Goal: Feedback & Contribution: Submit feedback/report problem

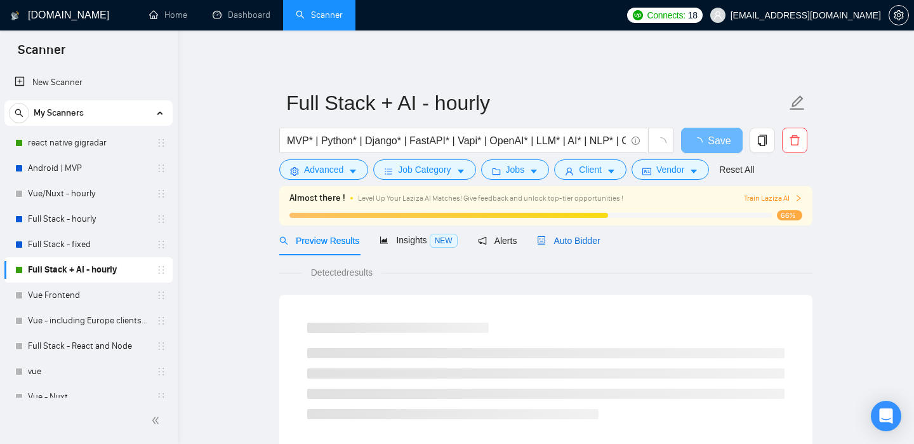
click at [563, 246] on div "Auto Bidder" at bounding box center [568, 241] width 63 height 14
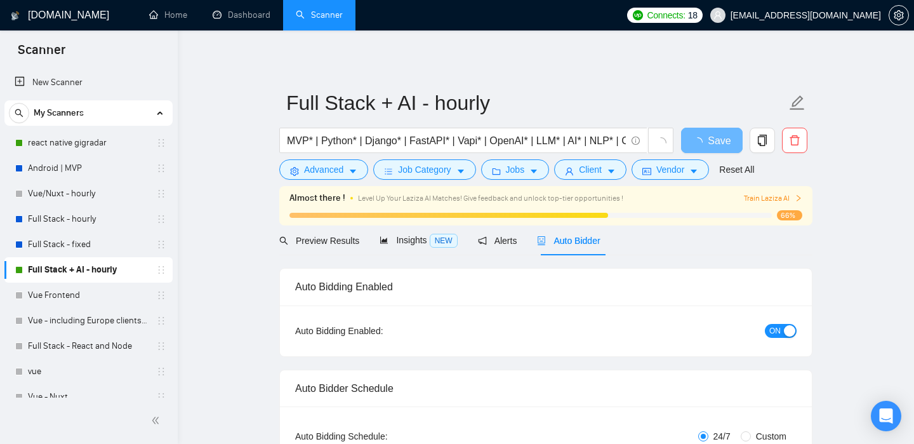
checkbox input "true"
click at [108, 144] on link "react native gigradar" at bounding box center [88, 142] width 121 height 25
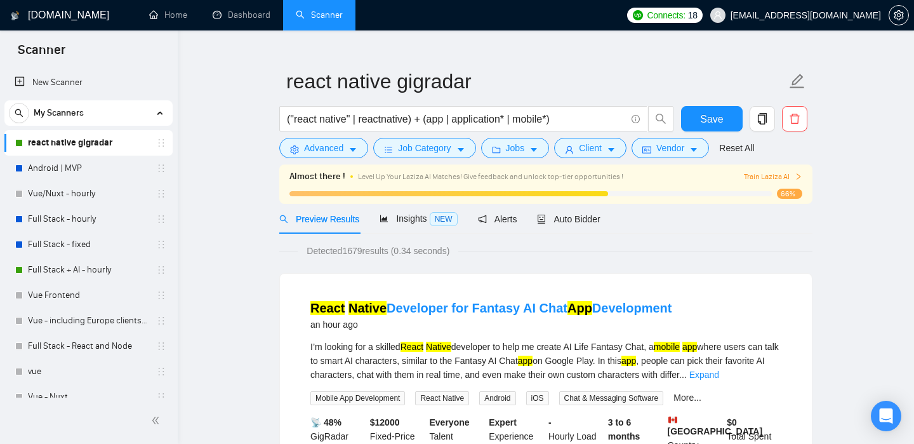
scroll to position [29, 0]
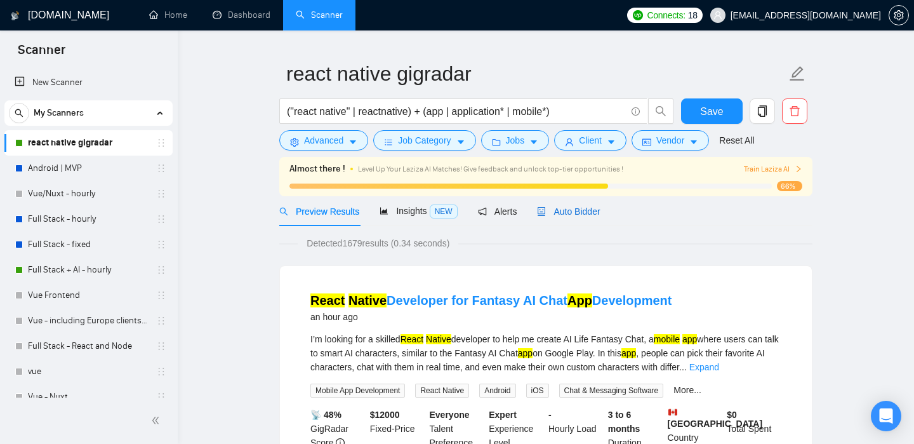
click at [552, 213] on span "Auto Bidder" at bounding box center [568, 211] width 63 height 10
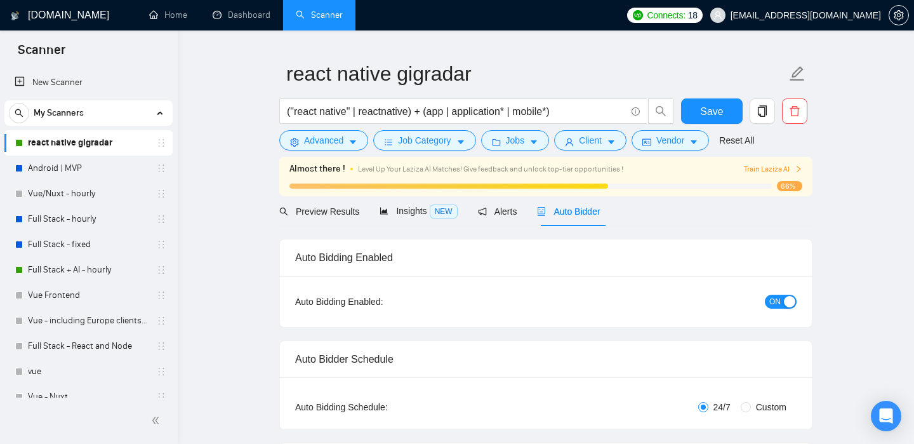
checkbox input "true"
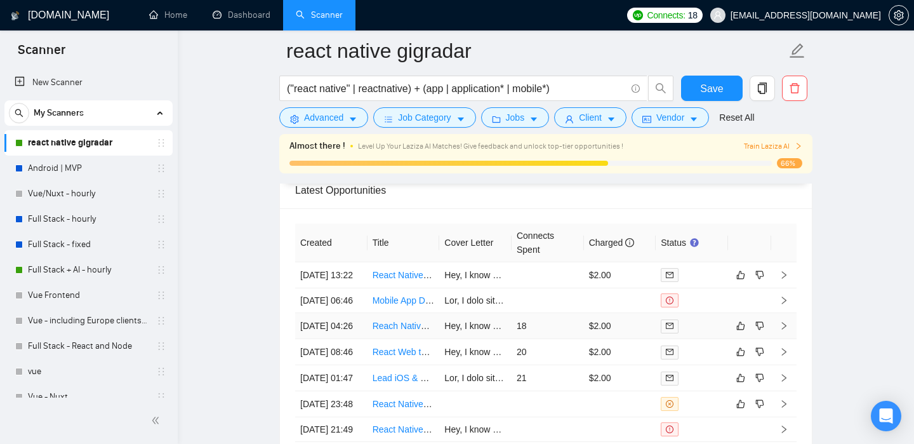
scroll to position [3416, 0]
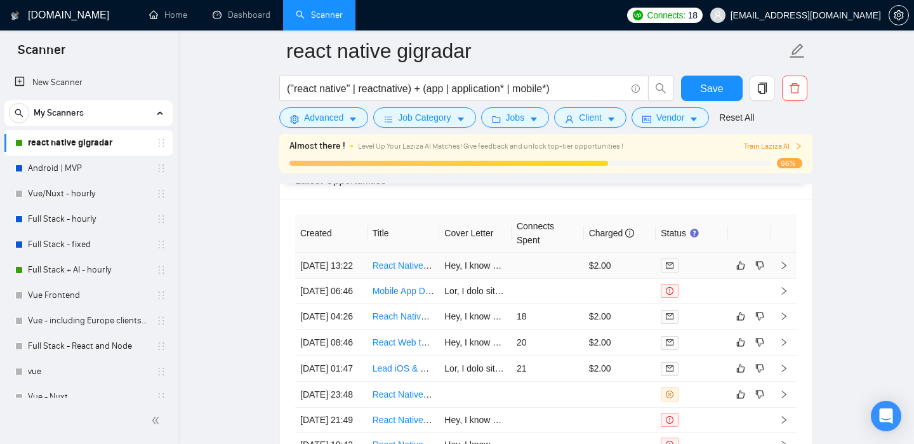
click at [791, 269] on td at bounding box center [784, 266] width 25 height 26
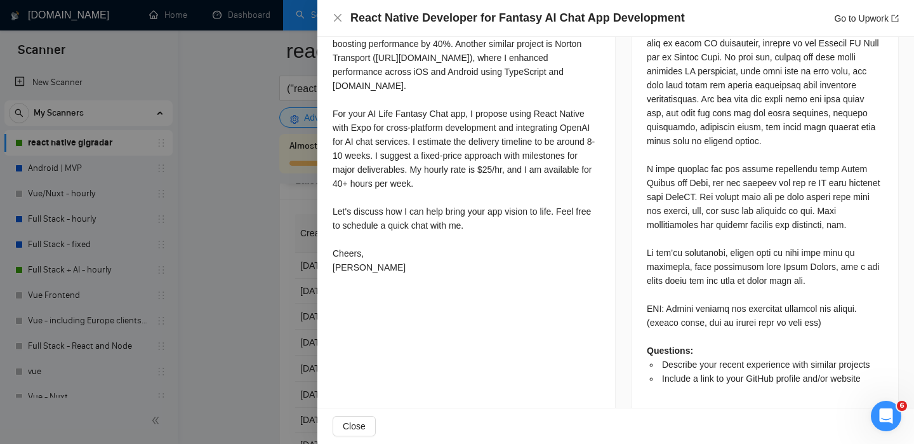
scroll to position [660, 0]
click at [241, 296] on div at bounding box center [457, 222] width 914 height 444
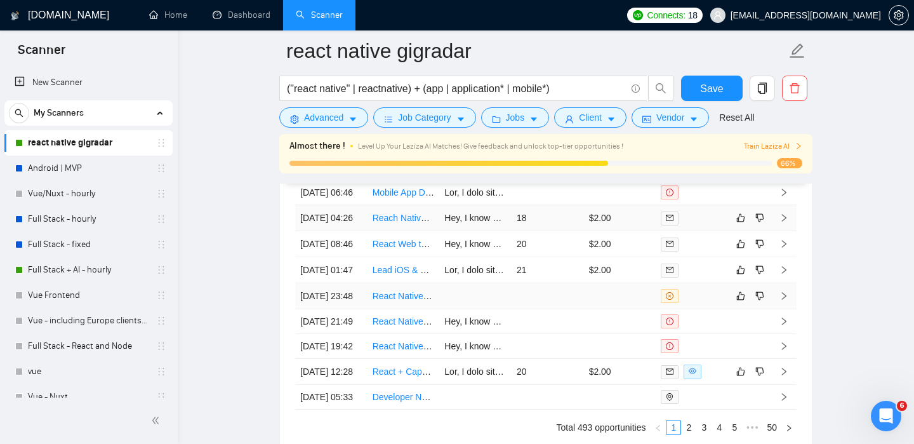
scroll to position [3519, 0]
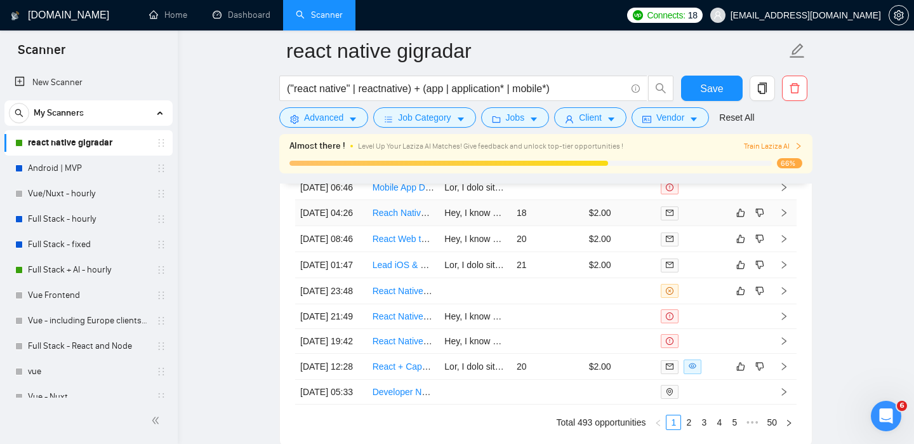
click at [784, 226] on td at bounding box center [784, 213] width 25 height 26
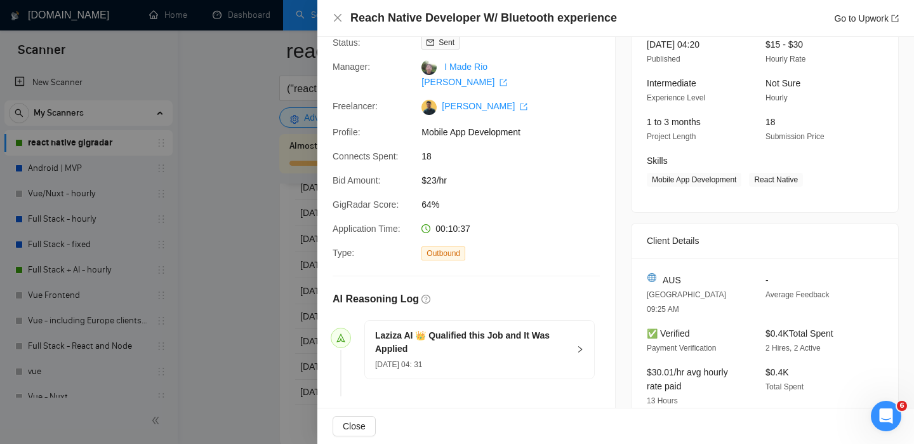
scroll to position [94, 0]
click at [274, 308] on div at bounding box center [457, 222] width 914 height 444
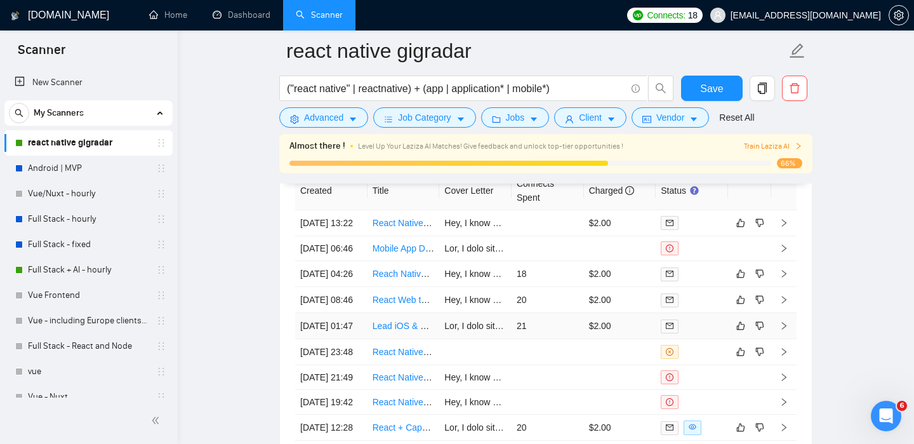
scroll to position [3459, 0]
click at [777, 312] on td at bounding box center [784, 299] width 25 height 26
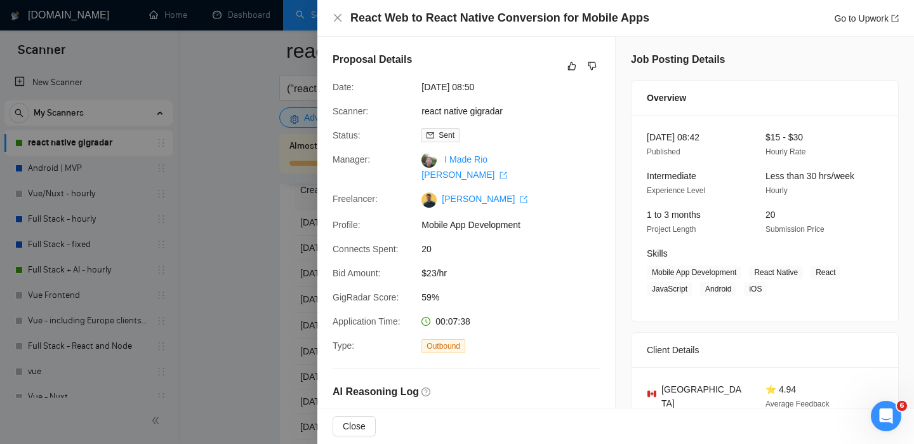
click at [265, 293] on div at bounding box center [457, 222] width 914 height 444
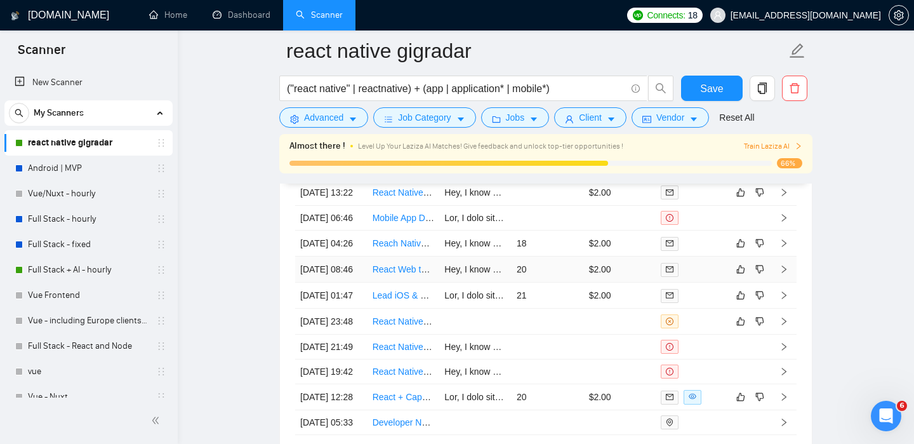
scroll to position [3750, 0]
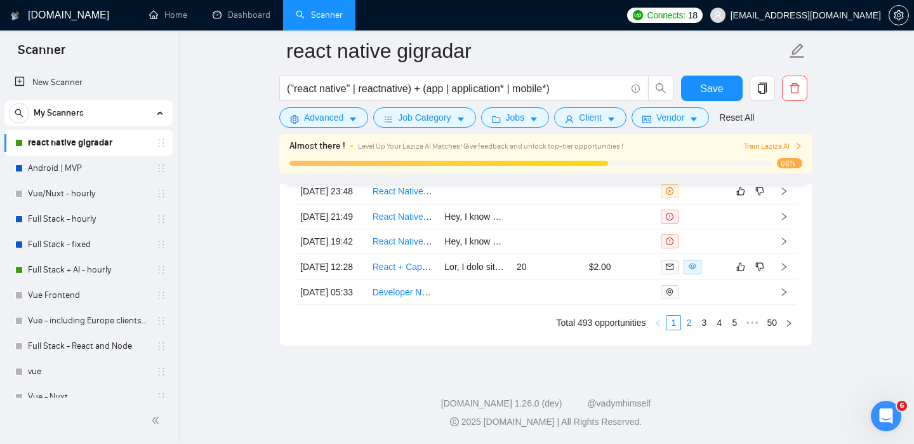
click at [688, 330] on link "2" at bounding box center [689, 323] width 14 height 14
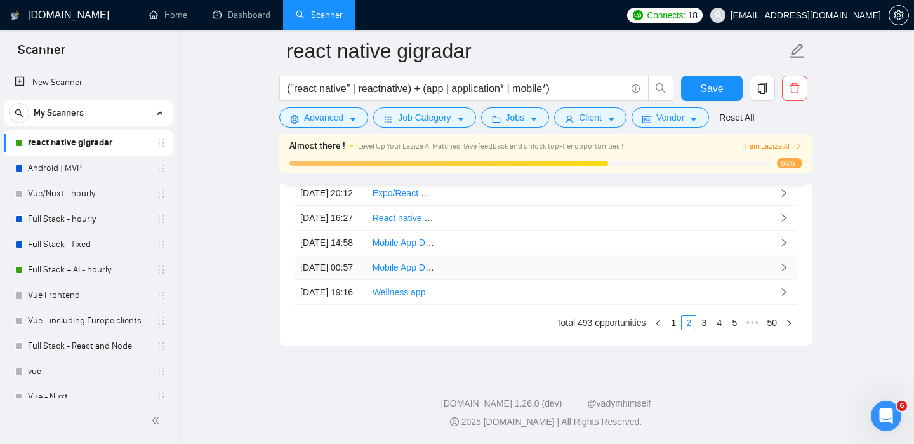
scroll to position [2745, 0]
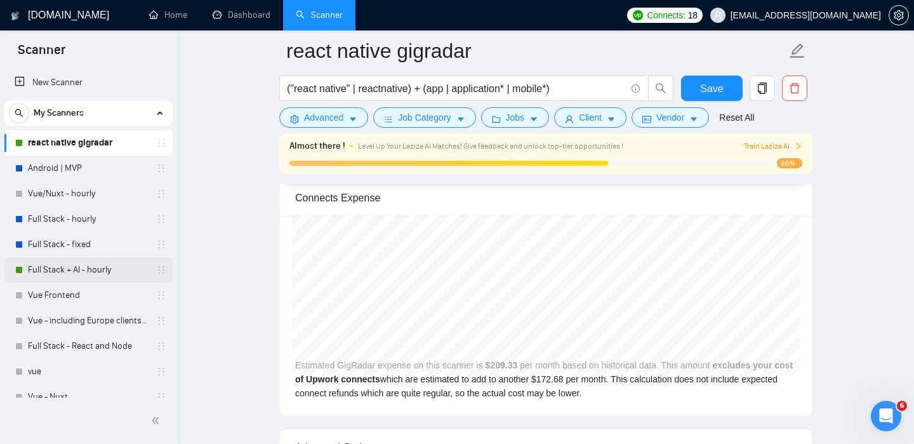
click at [41, 266] on link "Full Stack + AI - hourly" at bounding box center [88, 269] width 121 height 25
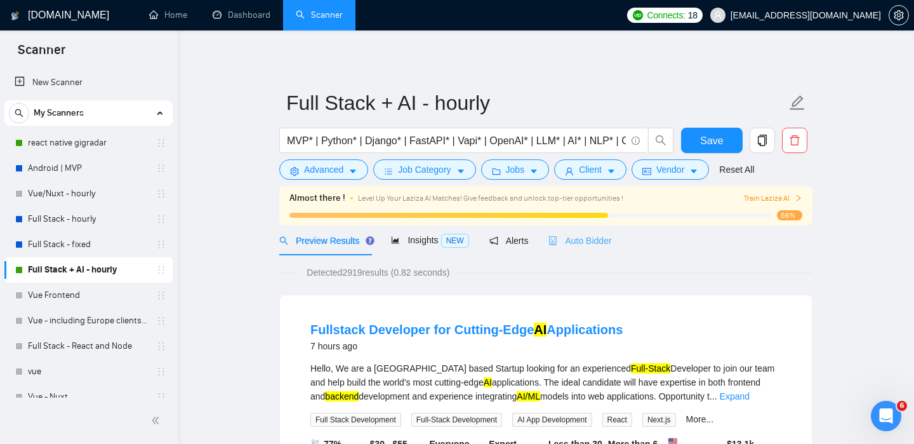
click at [578, 254] on div "Auto Bidder" at bounding box center [580, 240] width 63 height 30
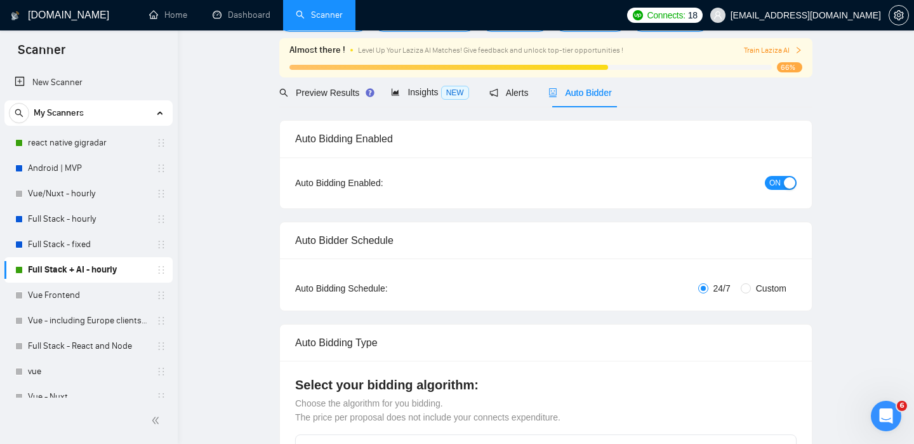
checkbox input "true"
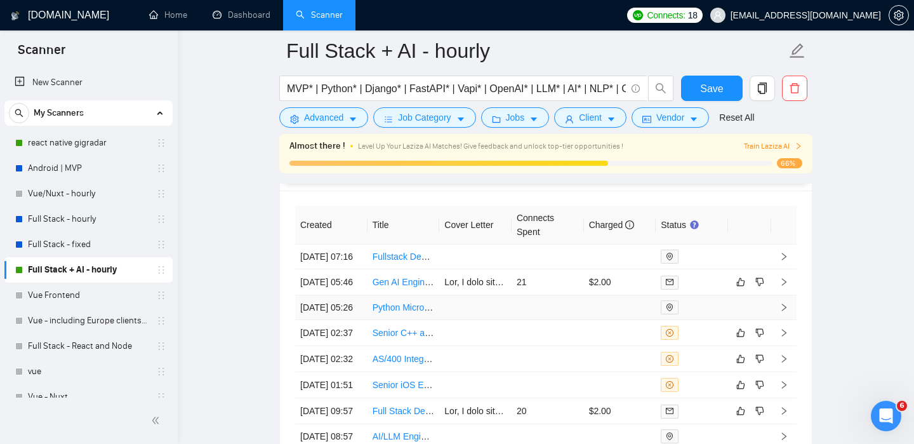
scroll to position [3373, 0]
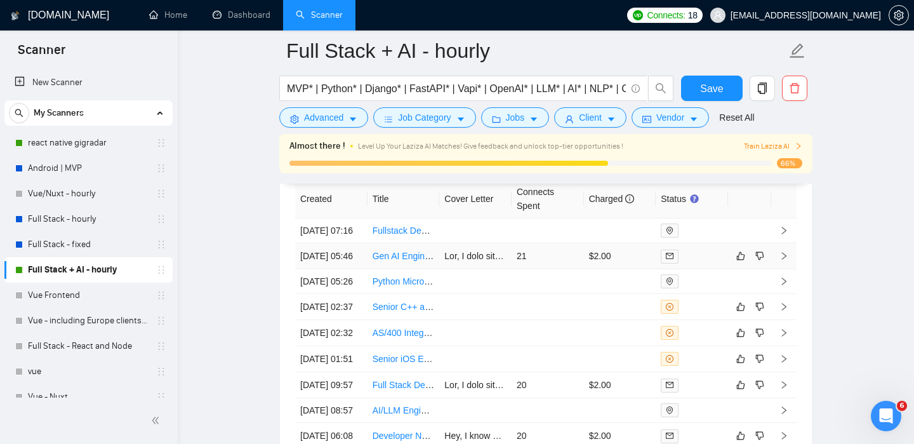
click at [780, 260] on icon "right" at bounding box center [784, 255] width 9 height 9
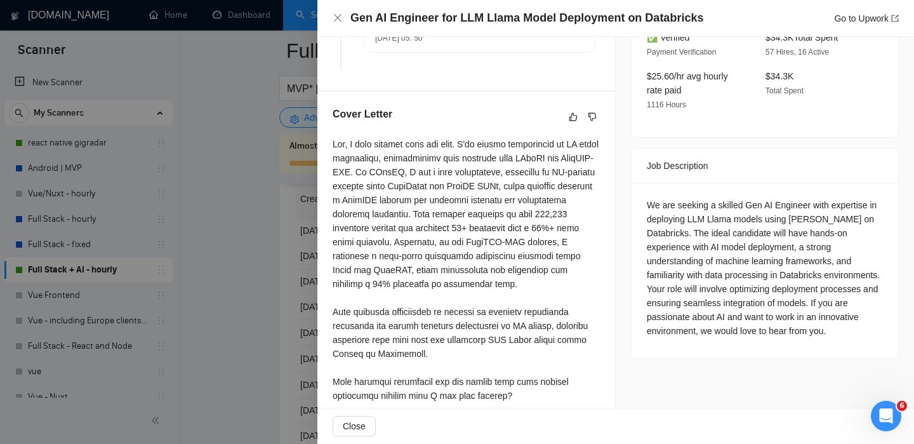
scroll to position [422, 0]
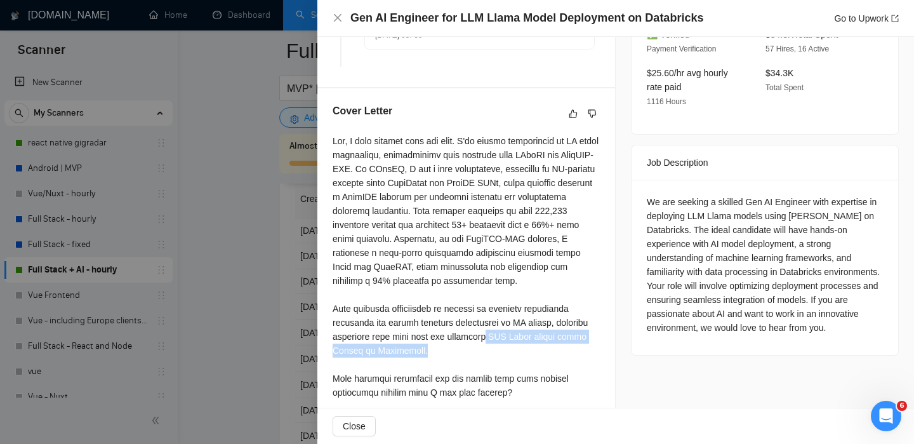
drag, startPoint x: 523, startPoint y: 337, endPoint x: 525, endPoint y: 356, distance: 19.1
click at [525, 356] on div at bounding box center [466, 308] width 267 height 349
copy div "LLM Llama models using [PERSON_NAME] on Databricks."
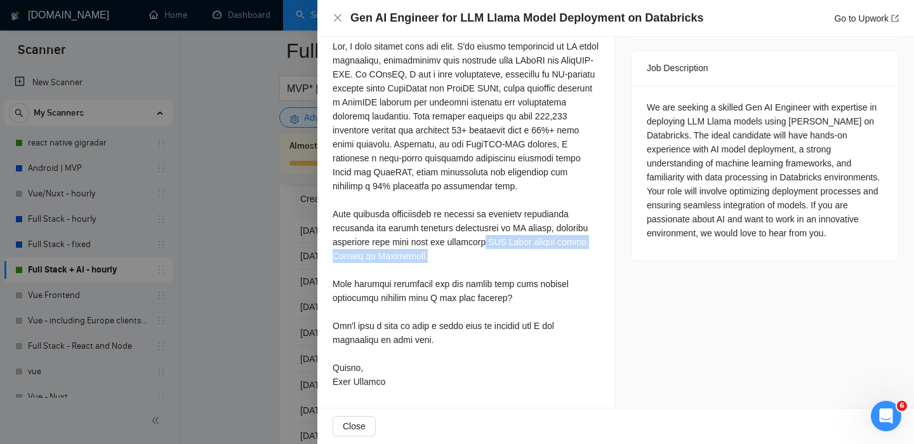
scroll to position [0, 0]
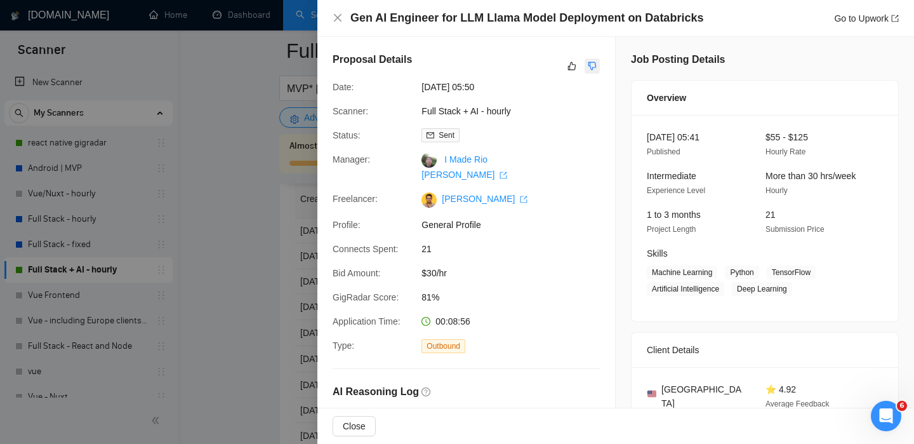
click at [592, 65] on icon "dislike" at bounding box center [592, 66] width 9 height 10
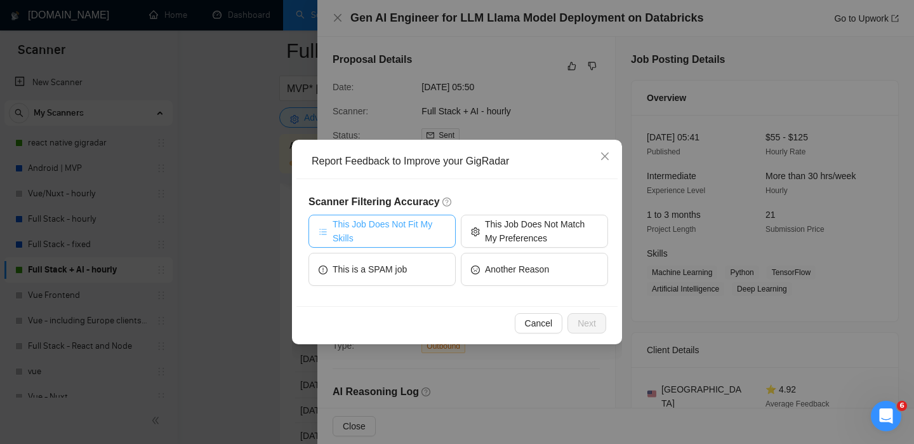
click at [398, 232] on span "This Job Does Not Fit My Skills" at bounding box center [389, 231] width 113 height 28
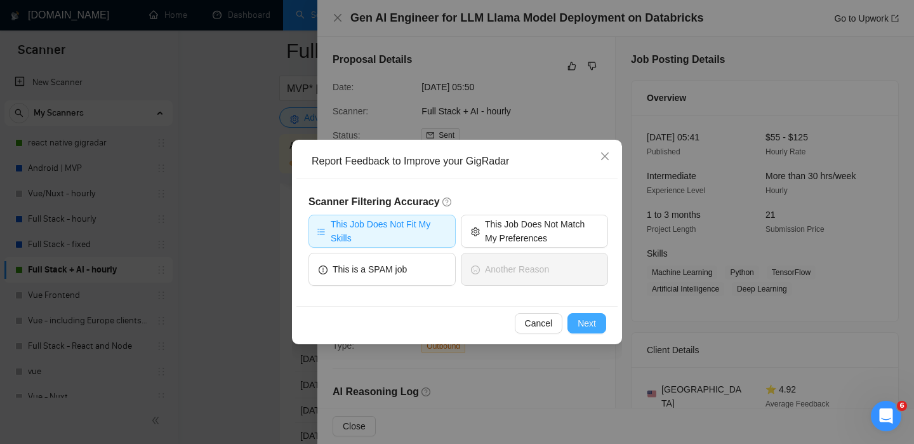
click at [580, 316] on span "Next" at bounding box center [587, 323] width 18 height 14
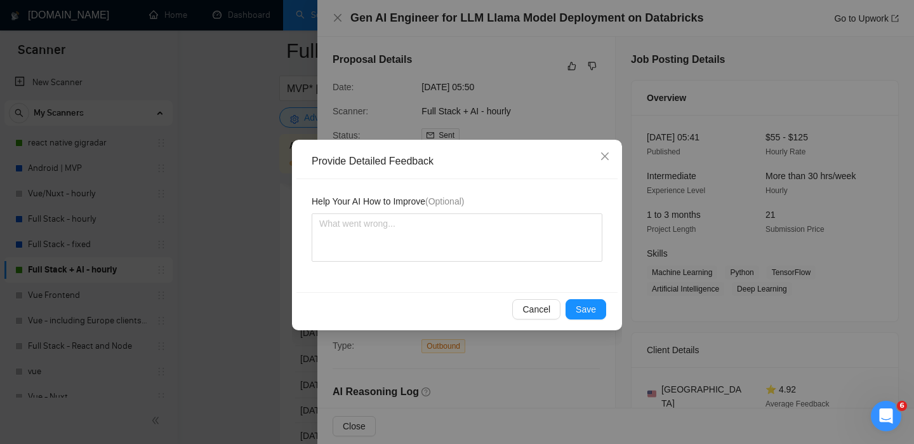
click at [451, 262] on div "Help Your AI How to Improve (Optional)" at bounding box center [457, 235] width 321 height 113
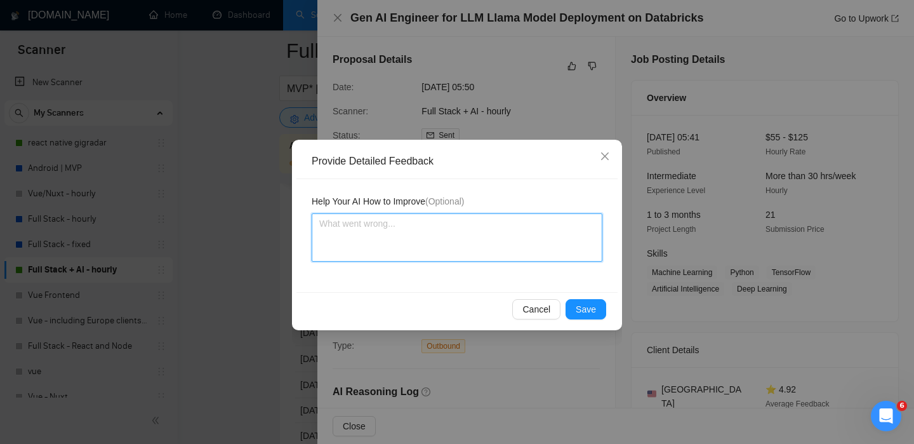
click at [431, 244] on textarea at bounding box center [457, 237] width 291 height 48
type textarea "D"
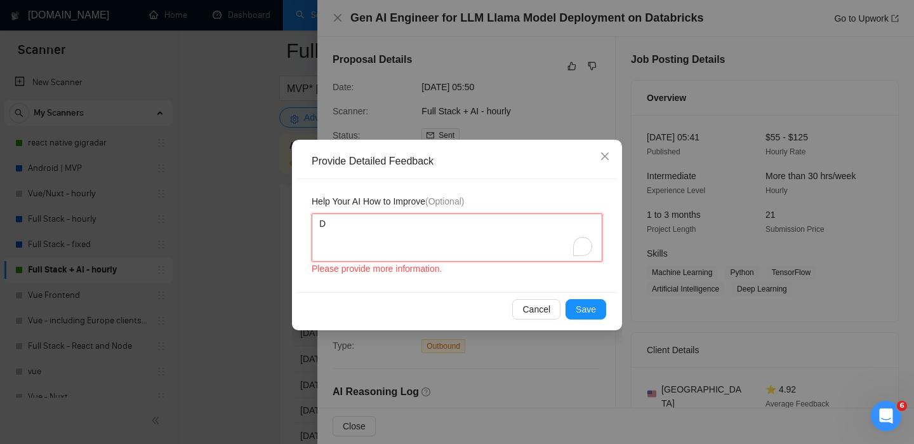
type textarea "Do"
type textarea "Do n"
type textarea "Do"
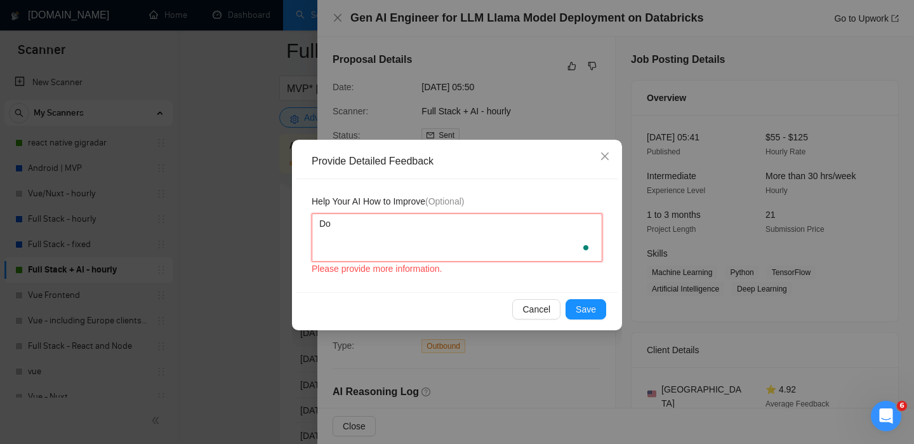
type textarea "Don"
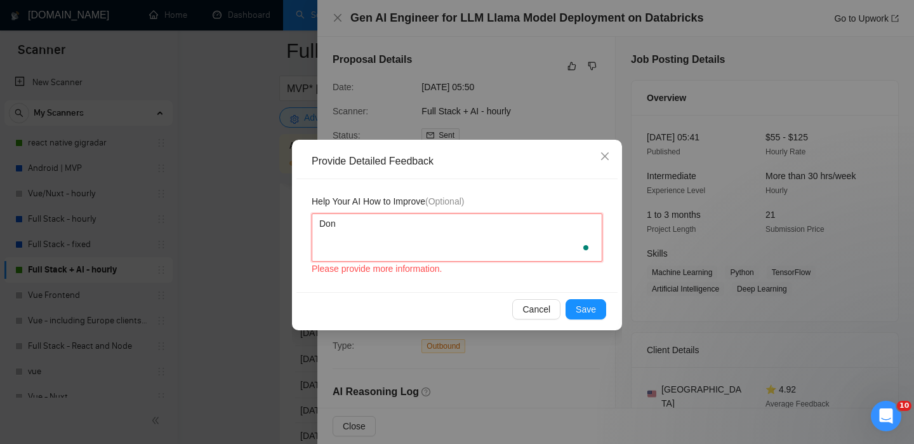
type textarea "Dont"
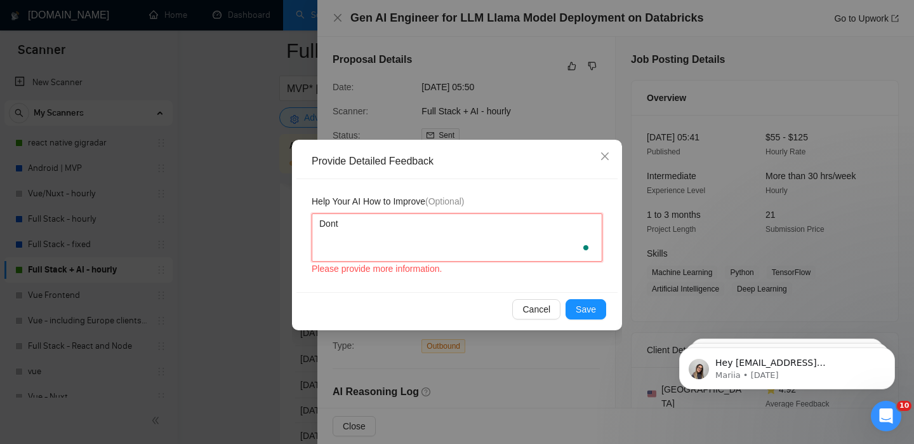
type textarea "Dont"
type textarea "Dont ha"
type textarea "Dont hav"
type textarea "Dont have"
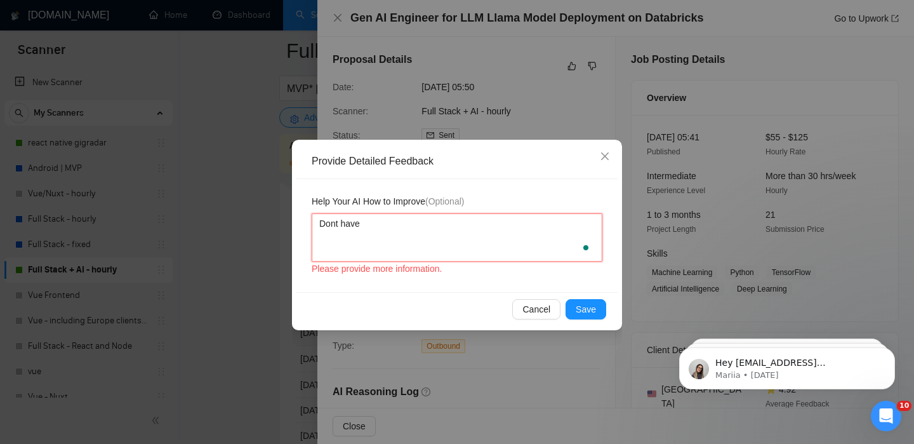
type textarea "Dont have e"
type textarea "Dont have ex"
type textarea "Dont have exp"
type textarea "Dont have expe"
type textarea "Dont have exper"
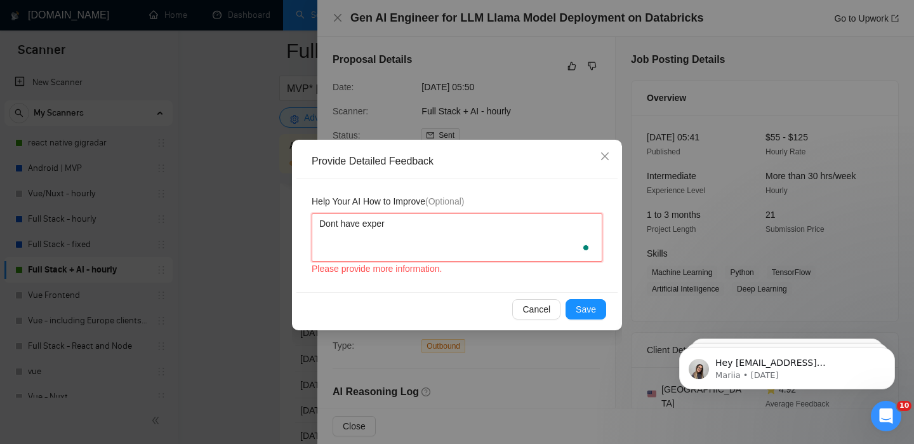
type textarea "Dont have experi"
type textarea "Dont have experie"
type textarea "Dont have experien"
type textarea "Dont have experienc"
type textarea "Dont have experience"
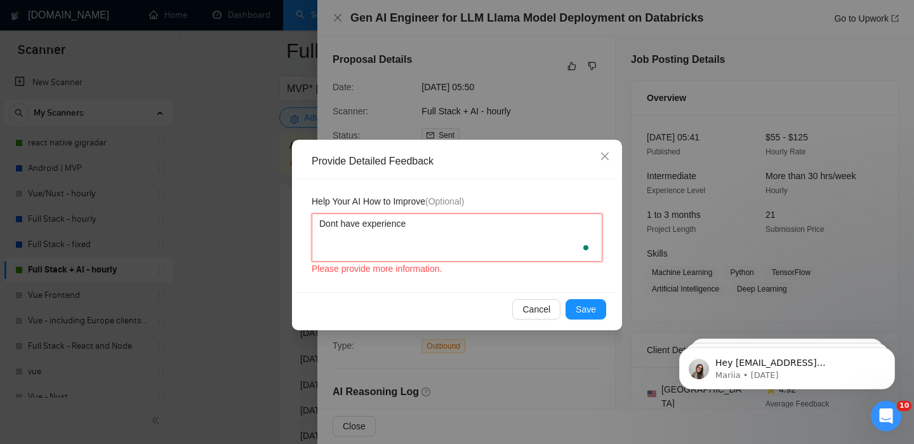
type textarea "Dont have experience"
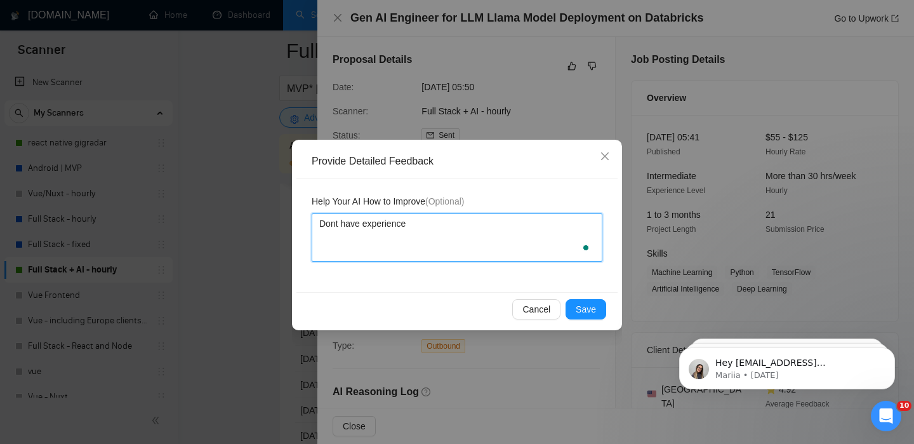
type textarea "Dont have experience i"
type textarea "Dont have experience iw"
type textarea "Dont have experience i"
type textarea "Dont have experience"
type textarea "Dont have experience w"
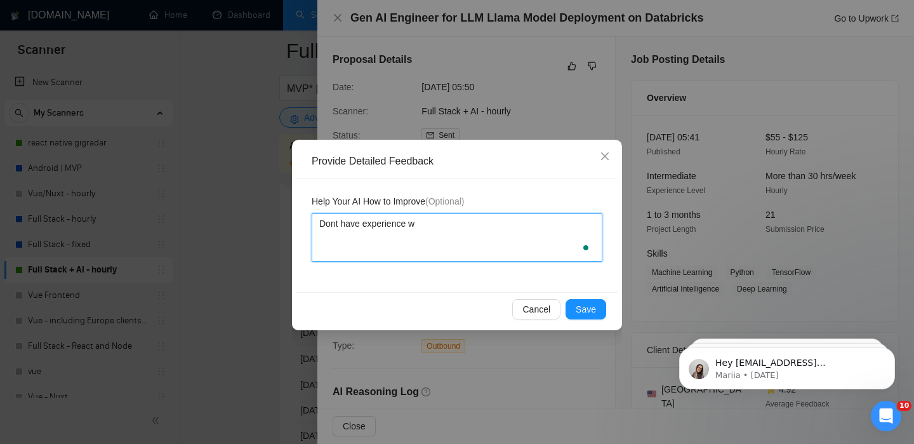
type textarea "Dont have experience wi"
type textarea "Dont have experience wit"
type textarea "Dont have experience with"
paste textarea "LLM Llama models using [PERSON_NAME] on Databricks."
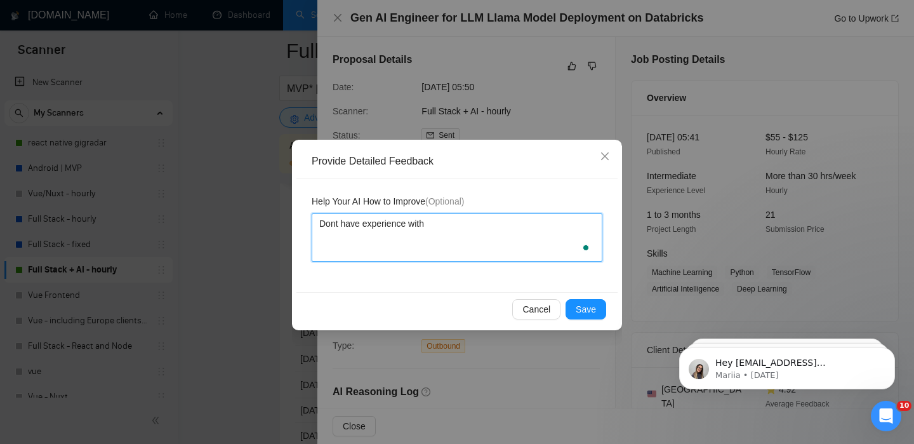
type textarea "Dont have experience with LLM Llama models using [PERSON_NAME] on Databricks."
click at [429, 226] on textarea "Dont have experience with LLM Llama models using [PERSON_NAME] on Databricks." at bounding box center [457, 237] width 291 height 48
type textarea "Dont have experience with LLM Llama models using [PERSON_NAME] on Databricks."
click at [403, 234] on textarea "Dont have experience with LLM Llama models using [PERSON_NAME] on Databricks." at bounding box center [457, 237] width 291 height 48
type textarea "Dont have experience with LLM Llama models using [PERSON_NAME] on Databricks."
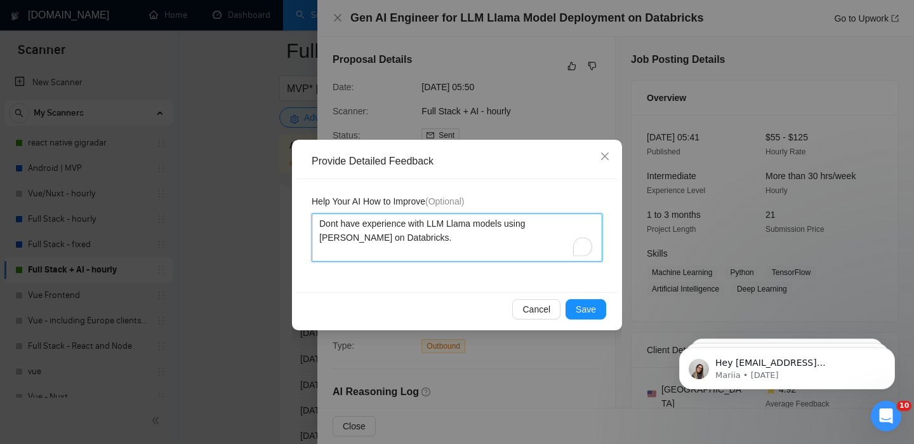
type textarea "Dont have experience with LLM Llama models using [PERSON_NAME] on Databricks. D"
type textarea "Dont have experience with LLM Llama models using [PERSON_NAME] on Databricks. Do"
type textarea "Dont have experience with LLM Llama models using [PERSON_NAME] on Databricks. D…"
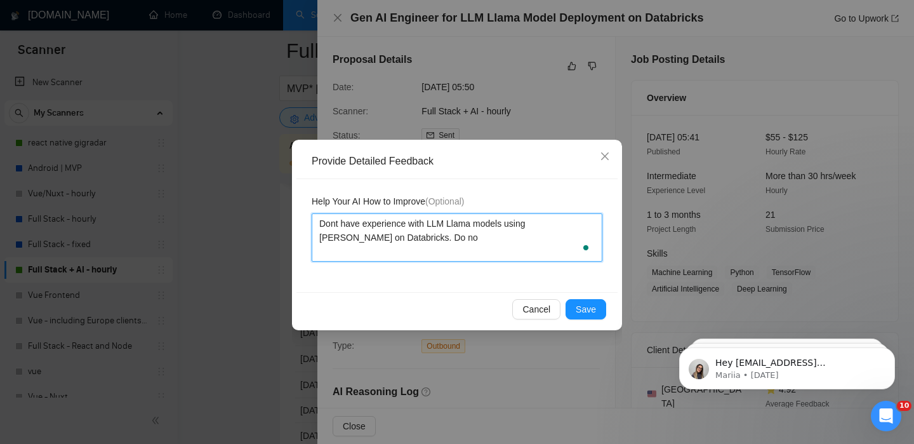
type textarea "Dont have experience with LLM Llama models using [PERSON_NAME] on Databricks. D…"
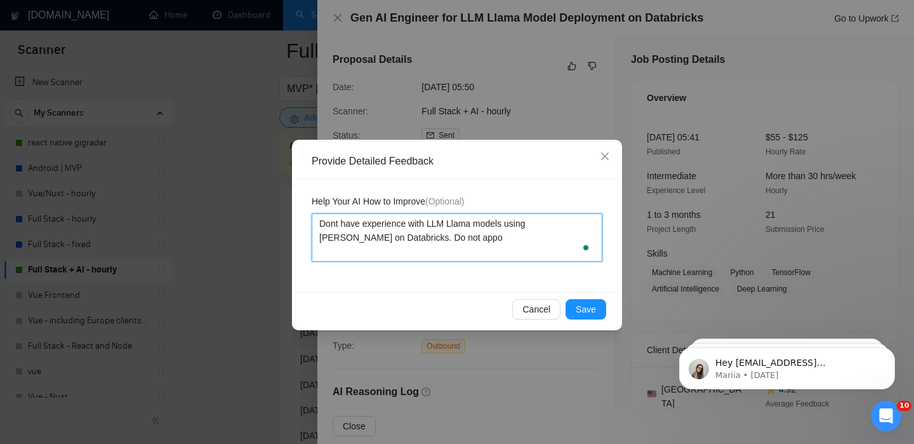
type textarea "Dont have experience with LLM Llama models using [PERSON_NAME] on Databricks. D…"
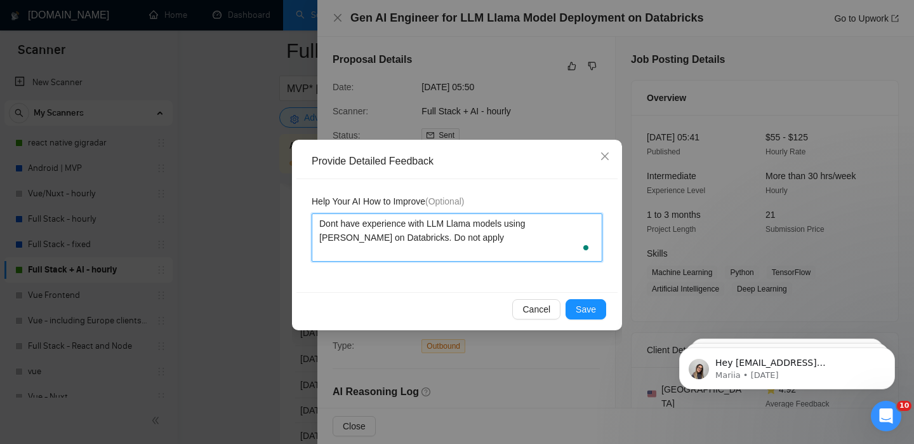
type textarea "Dont have experience with LLM Llama models using [PERSON_NAME] on Databricks. D…"
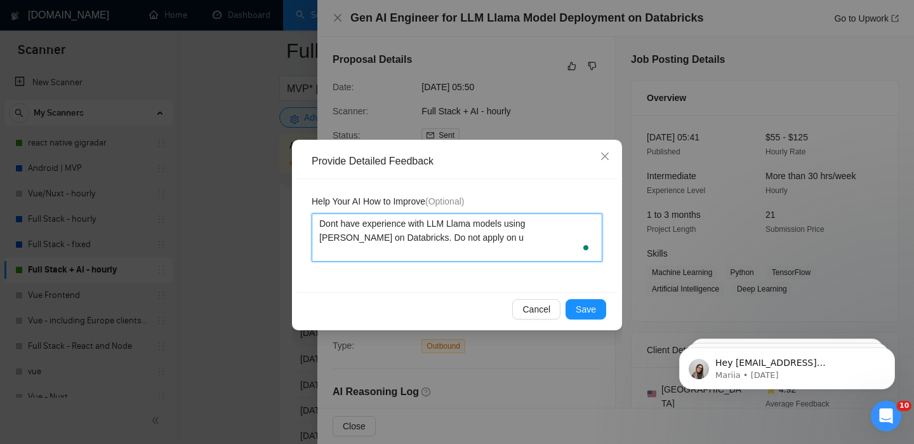
type textarea "Dont have experience with LLM Llama models using [PERSON_NAME] on Databricks. D…"
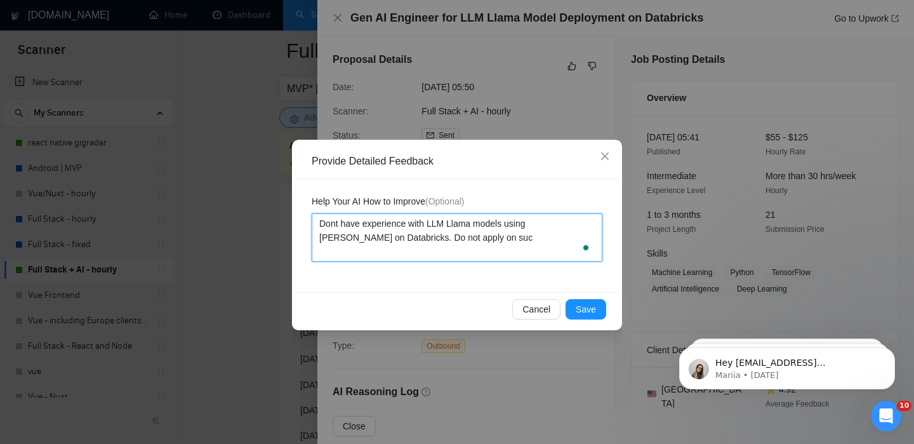
type textarea "Dont have experience with LLM Llama models using [PERSON_NAME] on Databricks. D…"
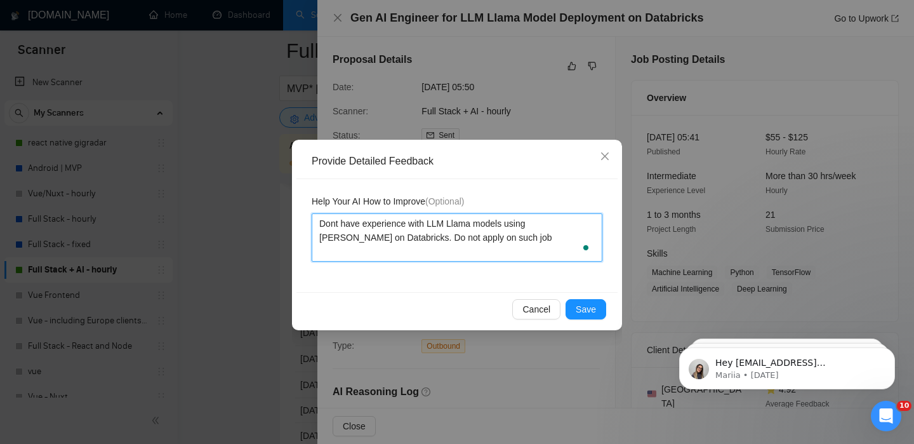
type textarea "Dont have experience with LLM Llama models using [PERSON_NAME] on Databricks. D…"
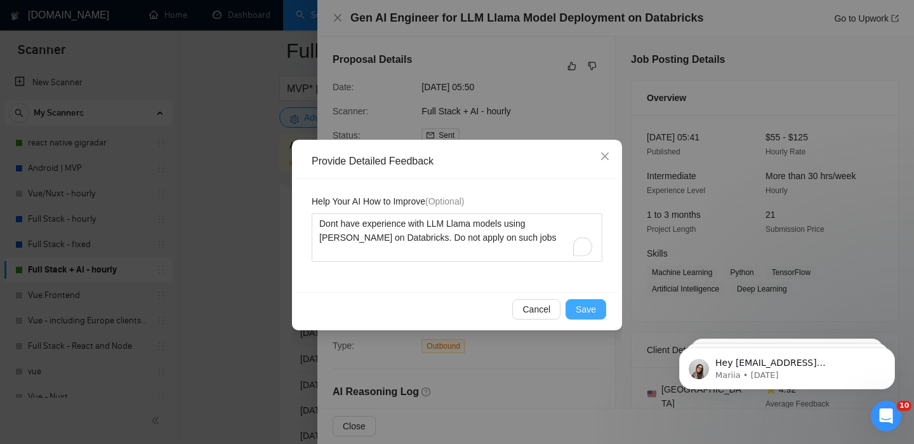
click at [583, 314] on span "Save" at bounding box center [586, 309] width 20 height 14
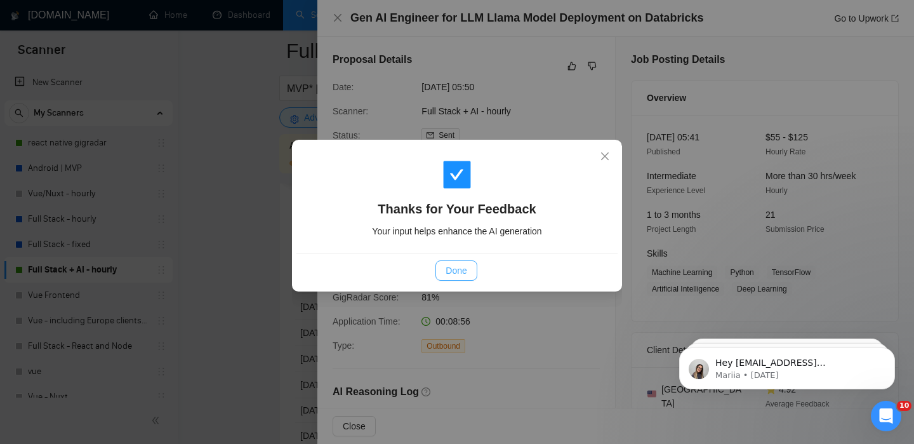
click at [441, 271] on button "Done" at bounding box center [456, 270] width 41 height 20
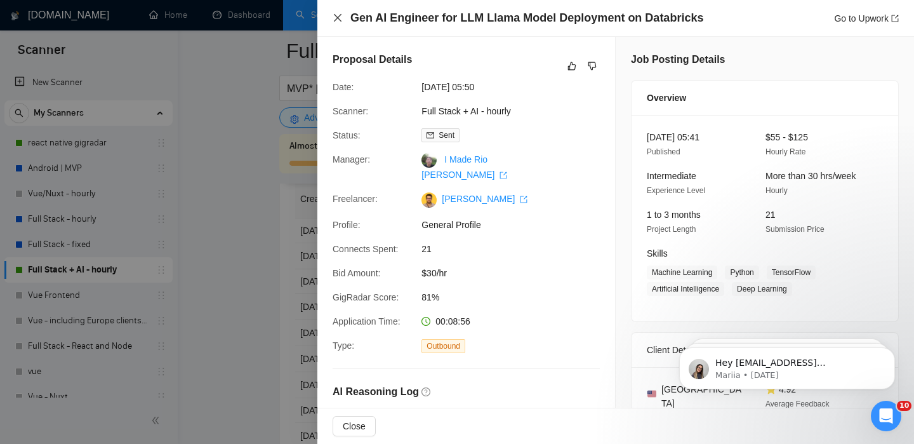
click at [341, 16] on icon "close" at bounding box center [338, 18] width 10 height 10
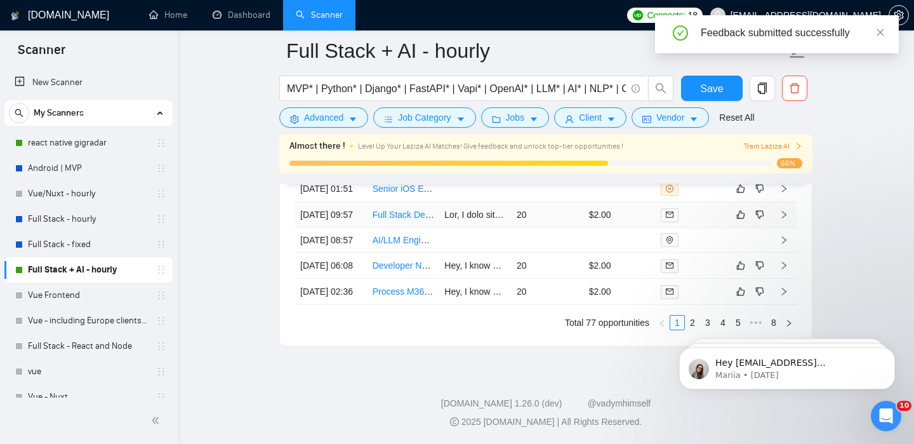
scroll to position [3564, 0]
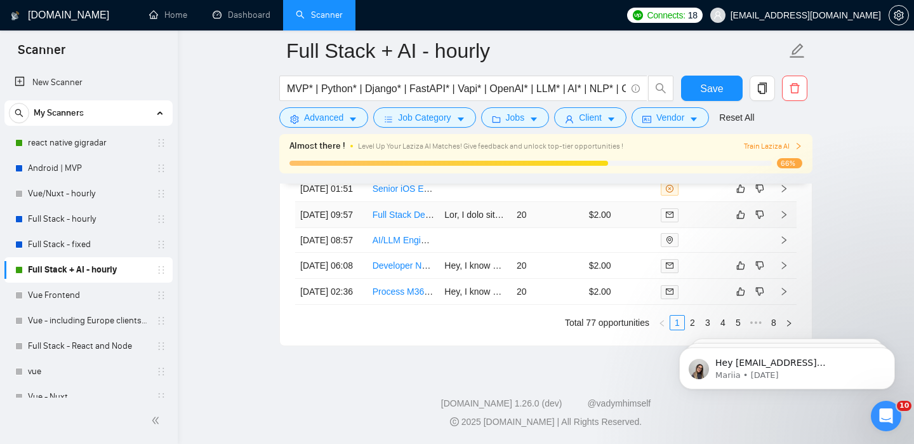
click at [782, 219] on icon "right" at bounding box center [784, 214] width 9 height 9
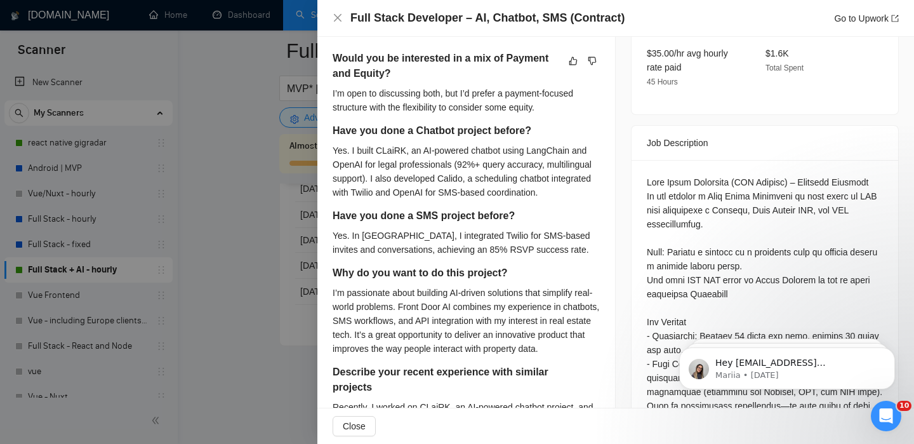
scroll to position [476, 0]
click at [269, 342] on div at bounding box center [457, 222] width 914 height 444
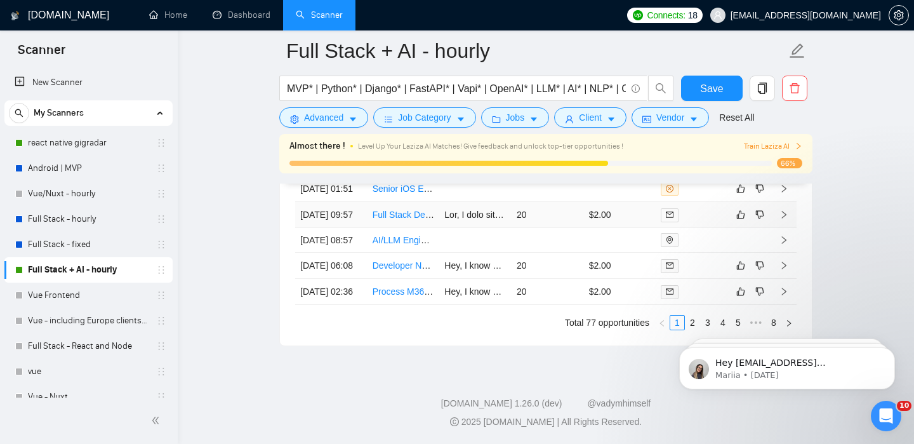
click at [415, 220] on link "Full Stack Developer – AI, Chatbot, SMS (Contract)" at bounding box center [474, 215] width 202 height 10
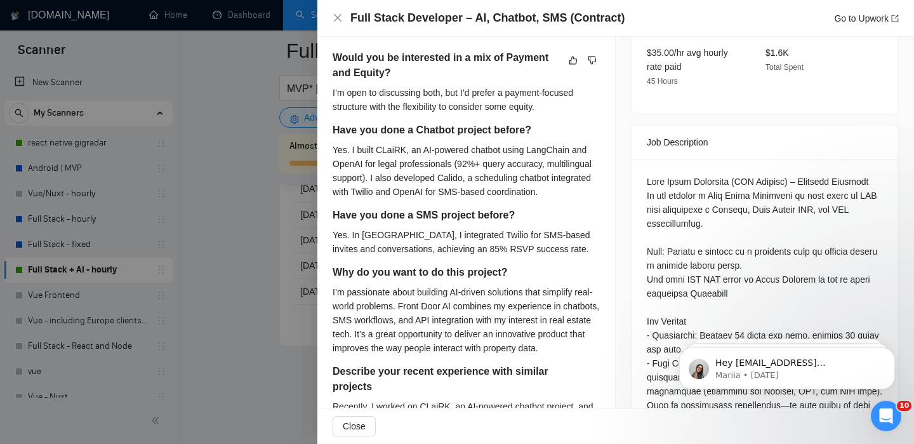
click at [160, 369] on div at bounding box center [457, 222] width 914 height 444
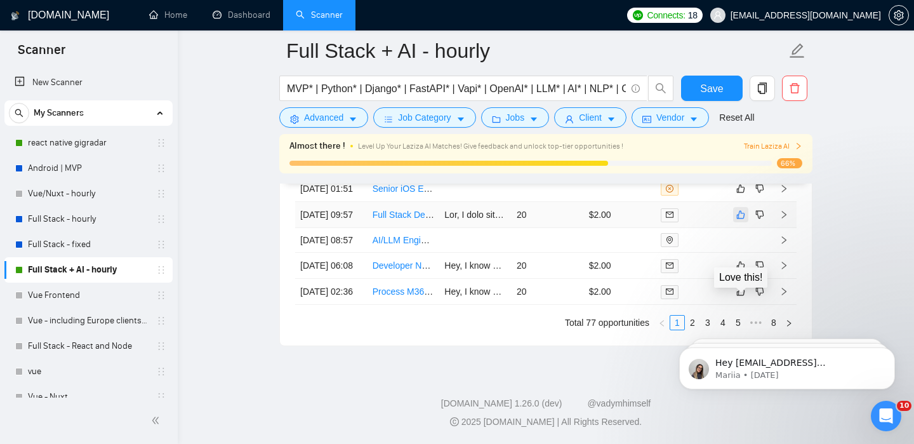
click at [740, 220] on icon "like" at bounding box center [741, 215] width 9 height 10
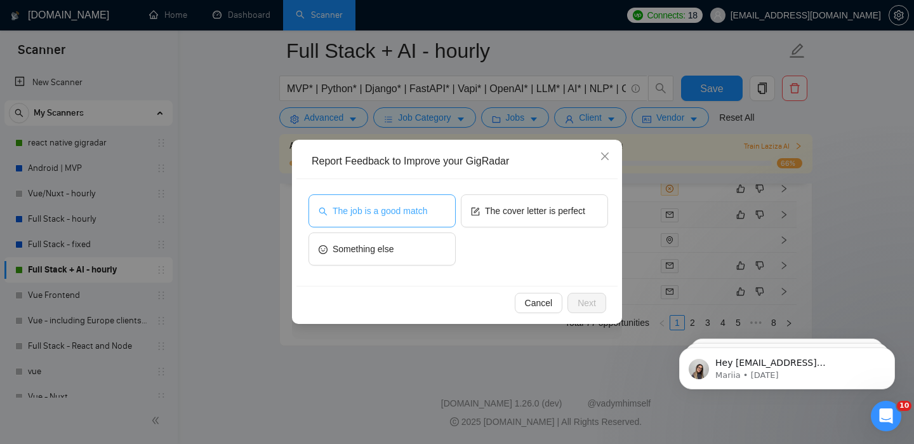
click at [392, 211] on span "The job is a good match" at bounding box center [380, 211] width 95 height 14
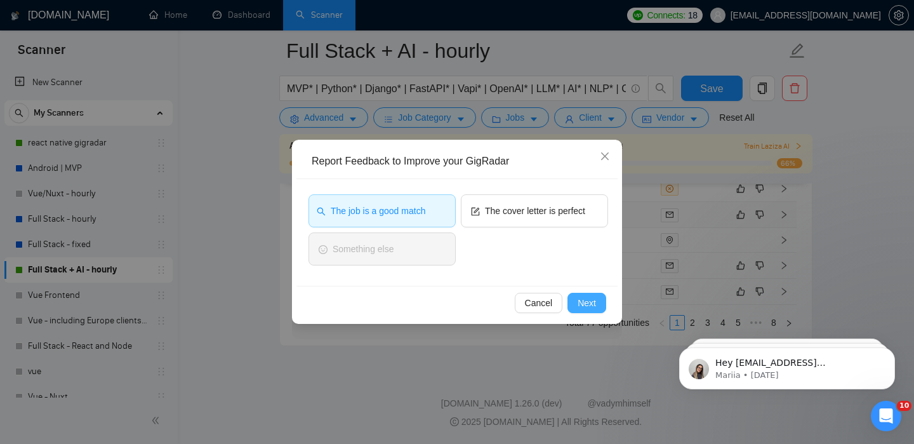
click at [591, 311] on button "Next" at bounding box center [587, 303] width 39 height 20
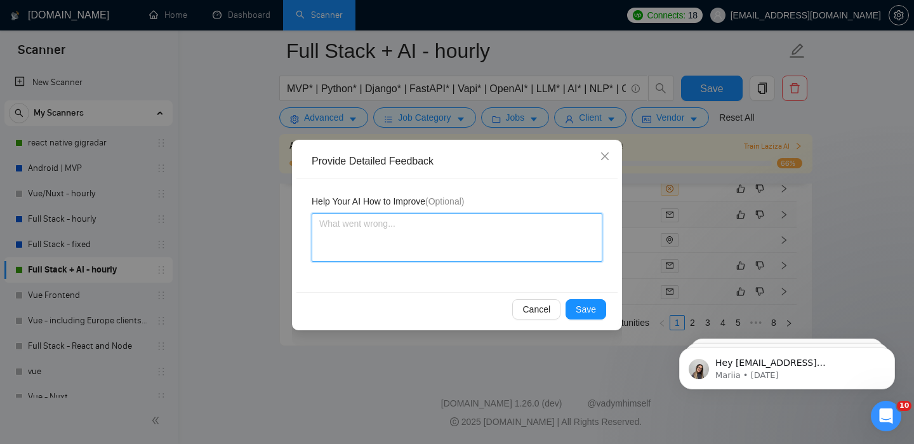
click at [445, 253] on textarea at bounding box center [457, 237] width 291 height 48
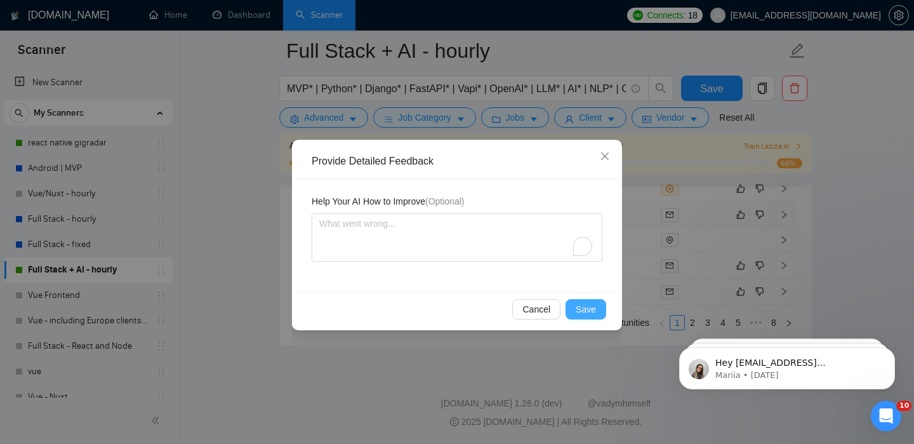
click at [591, 307] on span "Save" at bounding box center [586, 309] width 20 height 14
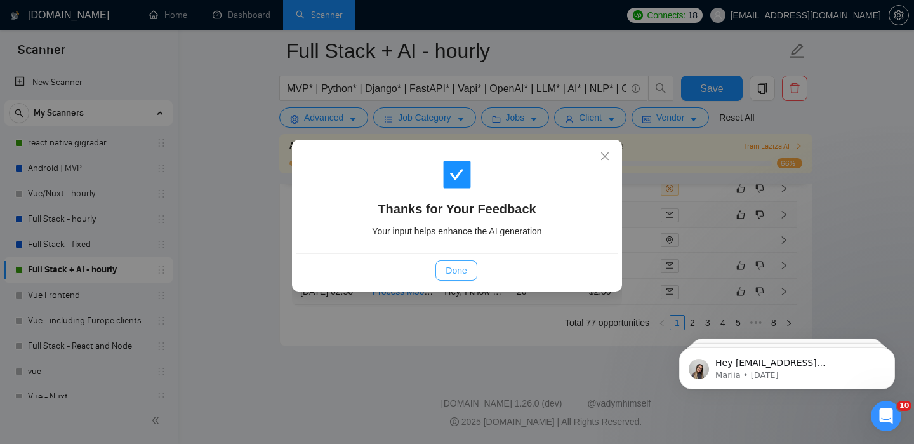
click at [465, 268] on span "Done" at bounding box center [456, 271] width 21 height 14
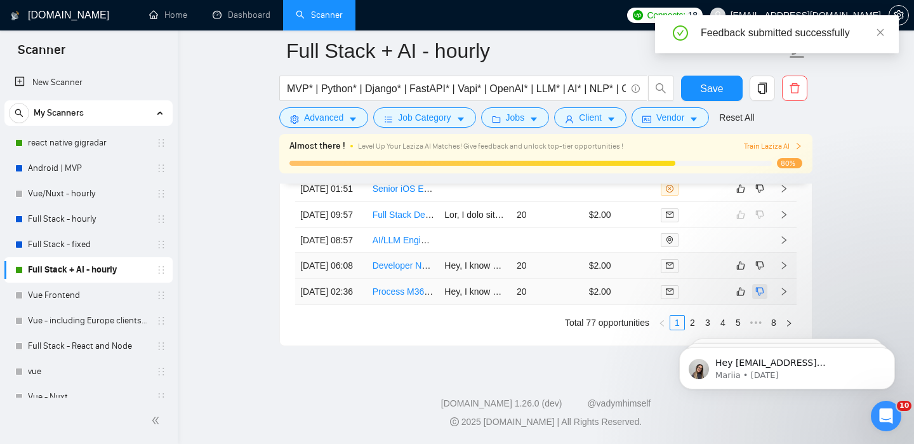
scroll to position [3659, 0]
click at [788, 264] on icon "right" at bounding box center [784, 265] width 9 height 9
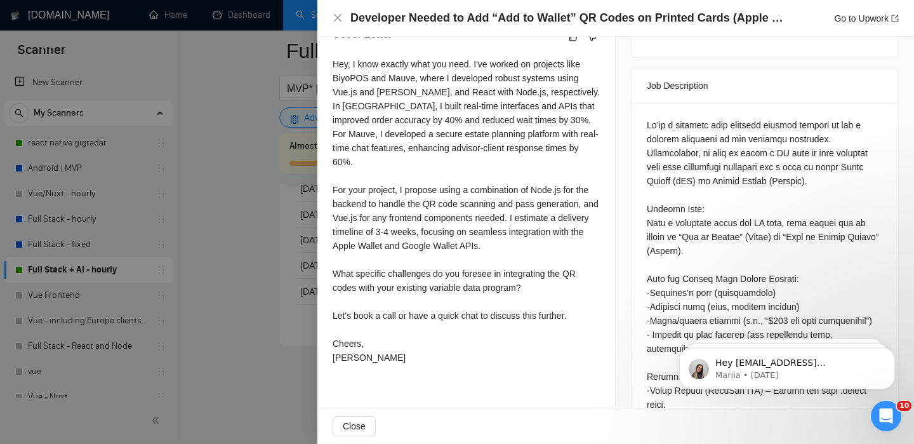
scroll to position [481, 0]
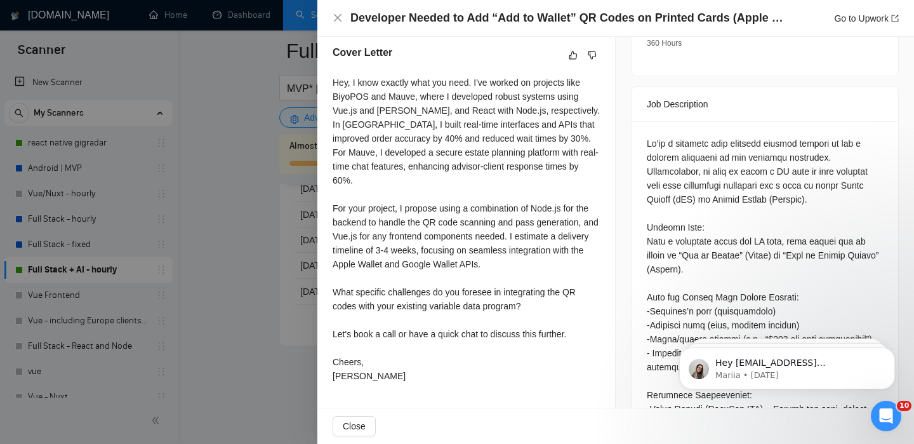
click at [337, 291] on div "Hey, I know exactly what you need. I've worked on projects like BiyoPOS and Mau…" at bounding box center [466, 229] width 267 height 307
click at [302, 282] on div at bounding box center [457, 222] width 914 height 444
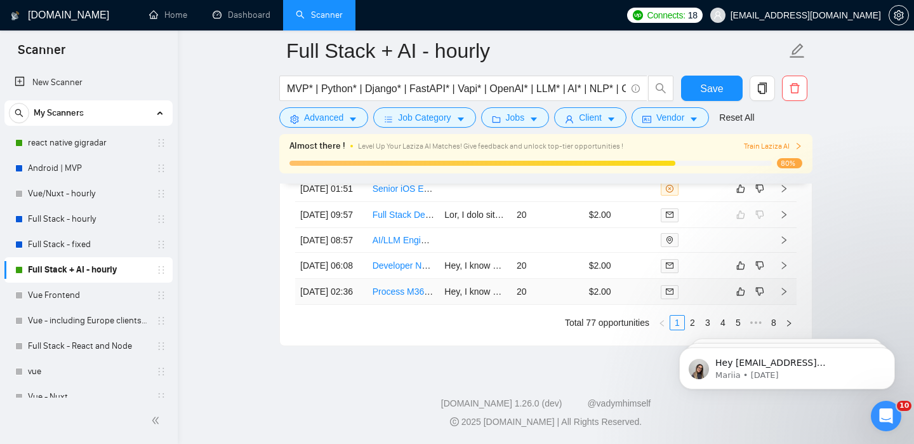
scroll to position [3656, 0]
click at [786, 296] on icon "right" at bounding box center [784, 291] width 9 height 9
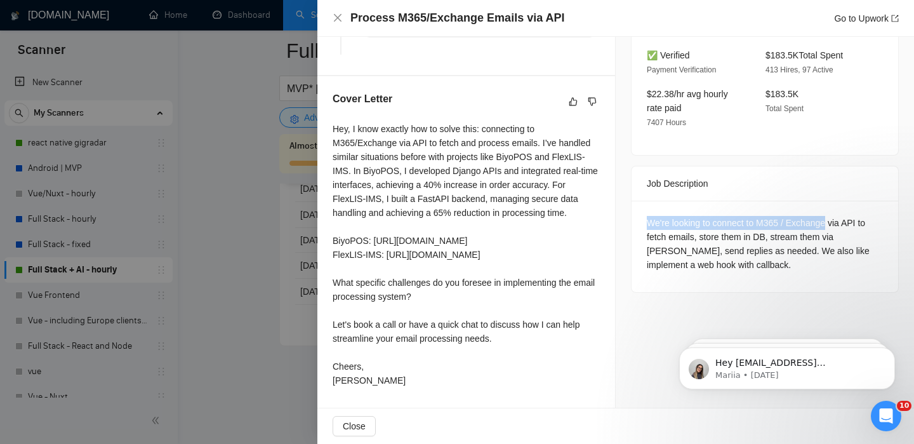
drag, startPoint x: 648, startPoint y: 182, endPoint x: 834, endPoint y: 173, distance: 186.9
click at [834, 216] on div "We're looking to connect to M365 / Exchange via API to fetch emails, store them…" at bounding box center [765, 244] width 236 height 56
click at [801, 216] on div "We're looking to connect to M365 / Exchange via API to fetch emails, store them…" at bounding box center [765, 244] width 236 height 56
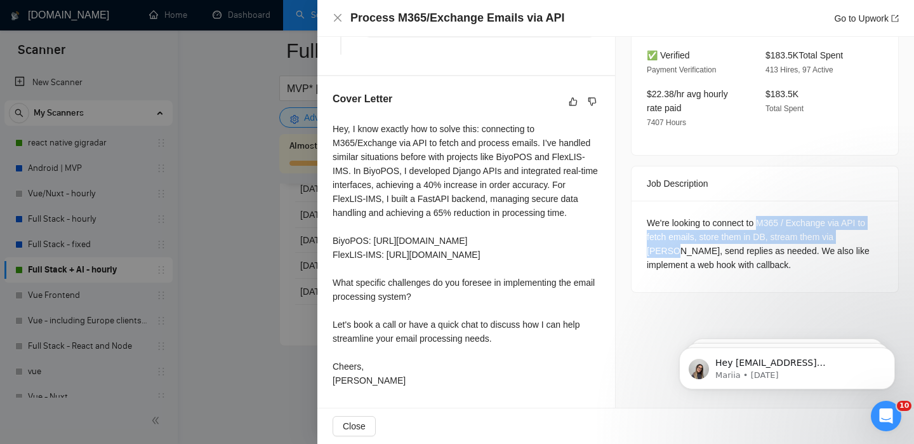
drag, startPoint x: 763, startPoint y: 178, endPoint x: 871, endPoint y: 189, distance: 108.5
click at [871, 216] on div "We're looking to connect to M365 / Exchange via API to fetch emails, store them…" at bounding box center [765, 244] width 236 height 56
click at [124, 272] on div at bounding box center [457, 222] width 914 height 444
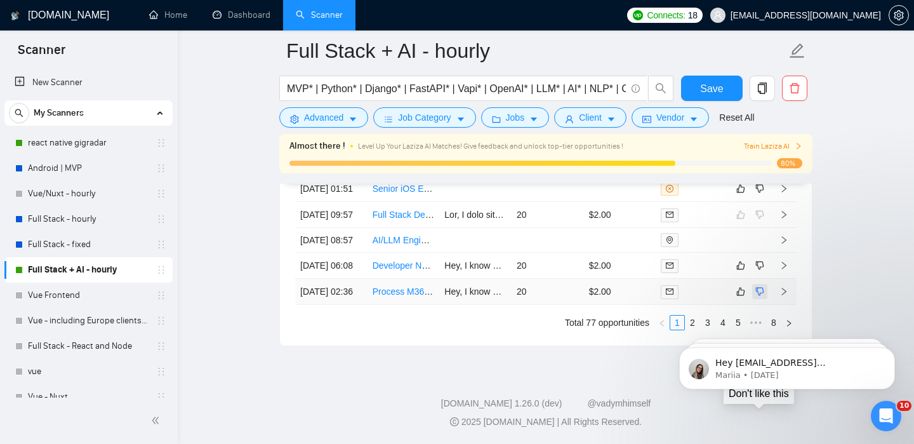
click at [759, 296] on icon "dislike" at bounding box center [760, 292] width 8 height 8
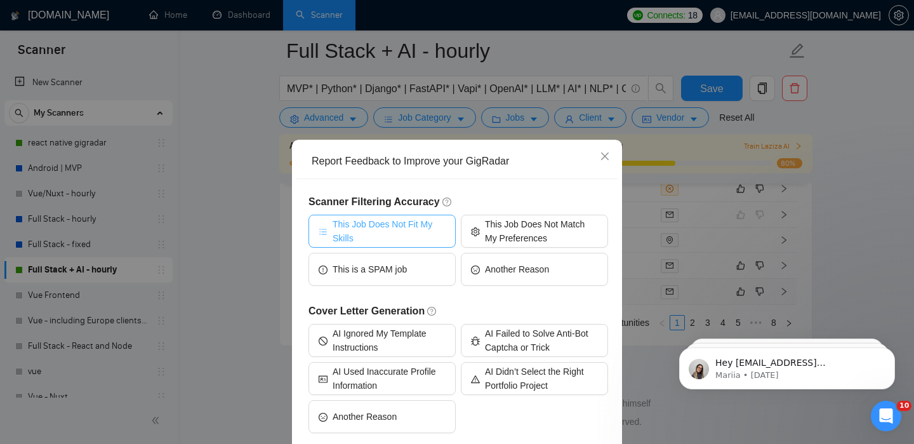
click at [405, 233] on span "This Job Does Not Fit My Skills" at bounding box center [389, 231] width 113 height 28
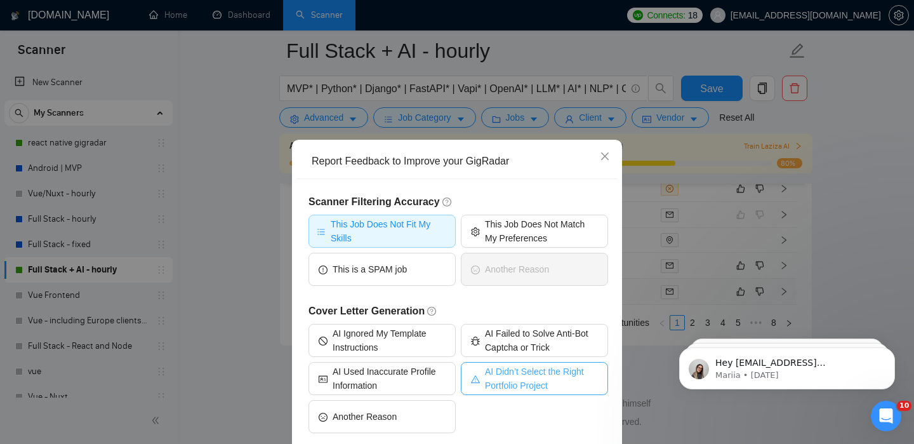
scroll to position [63, 0]
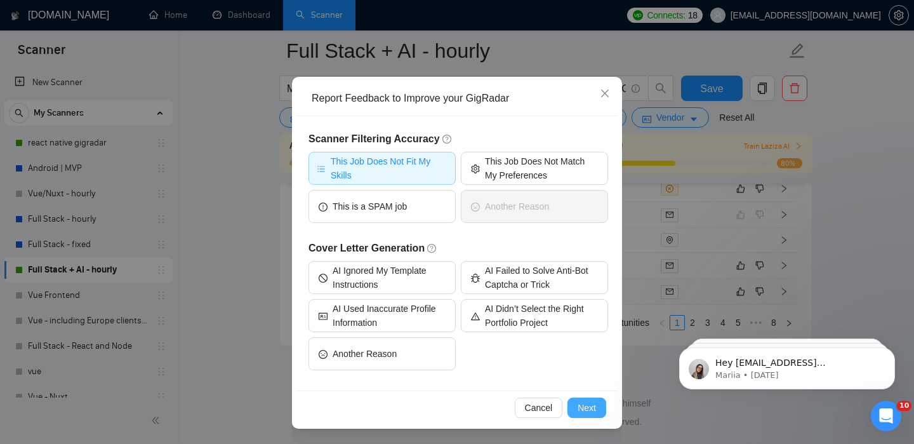
click at [585, 411] on span "Next" at bounding box center [587, 408] width 18 height 14
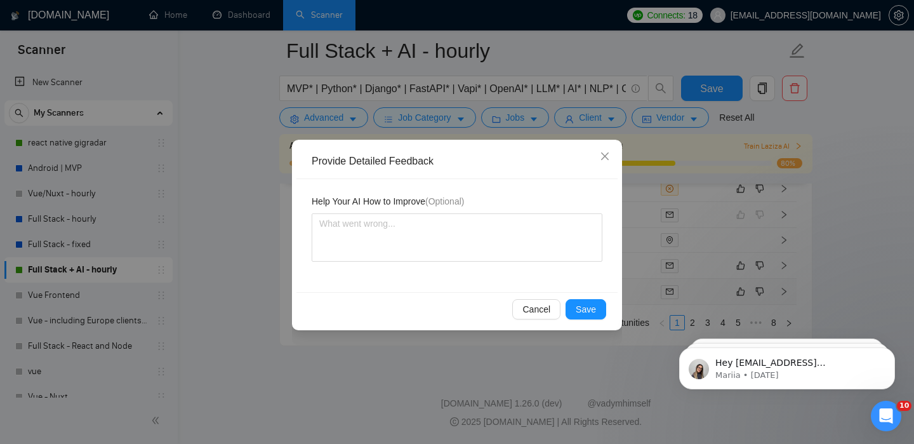
scroll to position [0, 0]
click at [425, 265] on div "Help Your AI How to Improve (Optional)" at bounding box center [457, 235] width 321 height 113
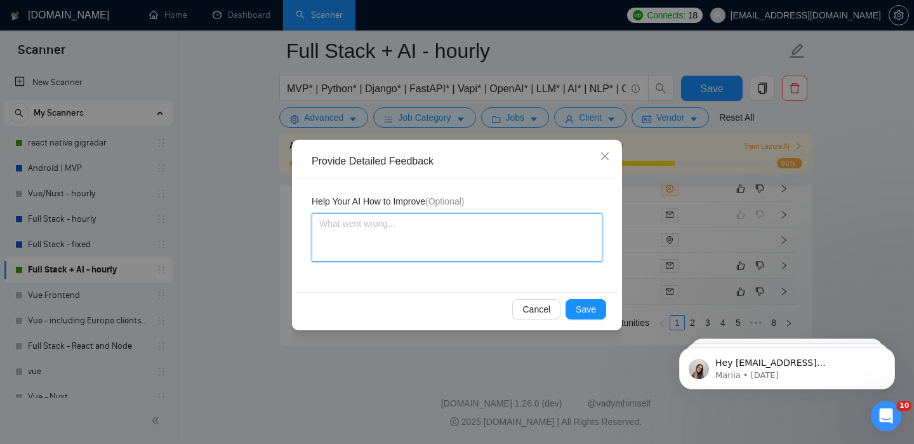
click at [425, 246] on textarea at bounding box center [457, 237] width 291 height 48
type textarea "D"
paste textarea "M365 / Exchange via API to fetch emails, store them in DB, stream them via [PER…"
type textarea "M365 / Exchange via API to fetch emails, store them in DB, stream them via [PER…"
click at [453, 244] on textarea "M365 / Exchange via API to fetch emails, store them in DB, stream them via [PER…" at bounding box center [457, 237] width 291 height 48
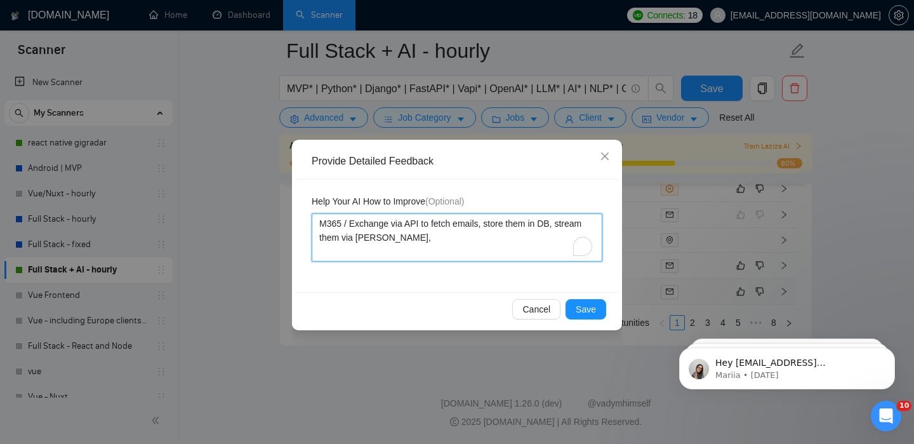
type textarea "M365 / Exchange via API to fetch emails, store them in DB, stream them via [PER…"
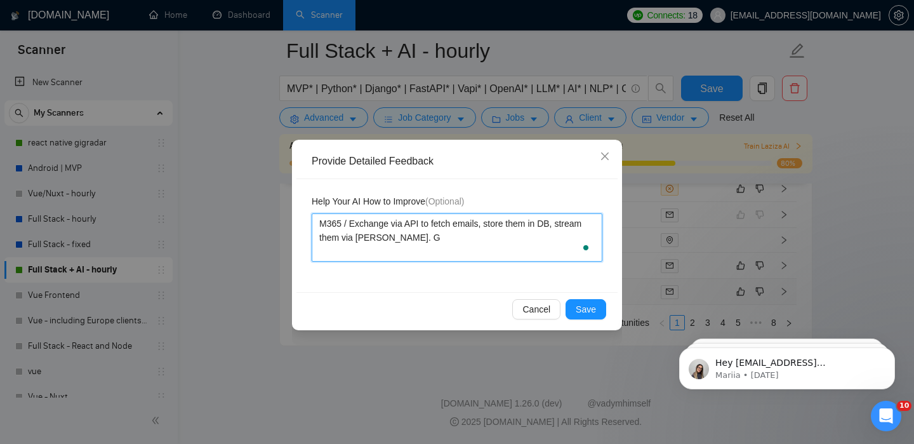
type textarea "M365 / Exchange via API to fetch emails, store them in DB, stream them via [PER…"
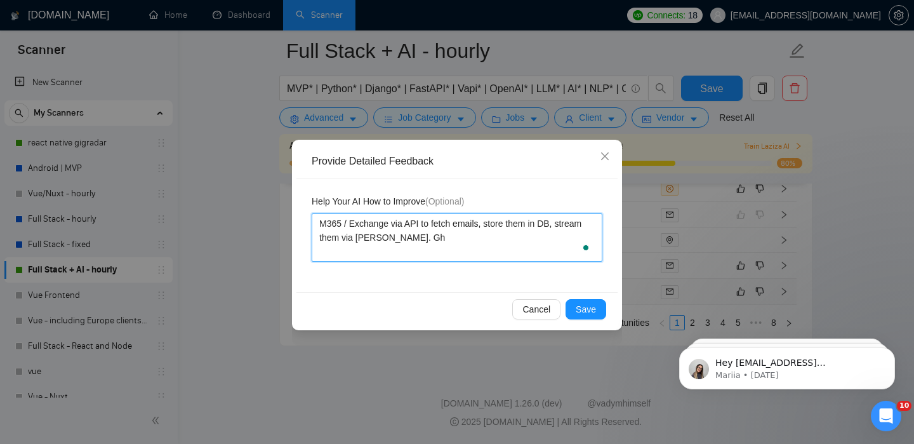
type textarea "M365 / Exchange via API to fetch emails, store them in DB, stream them via [PER…"
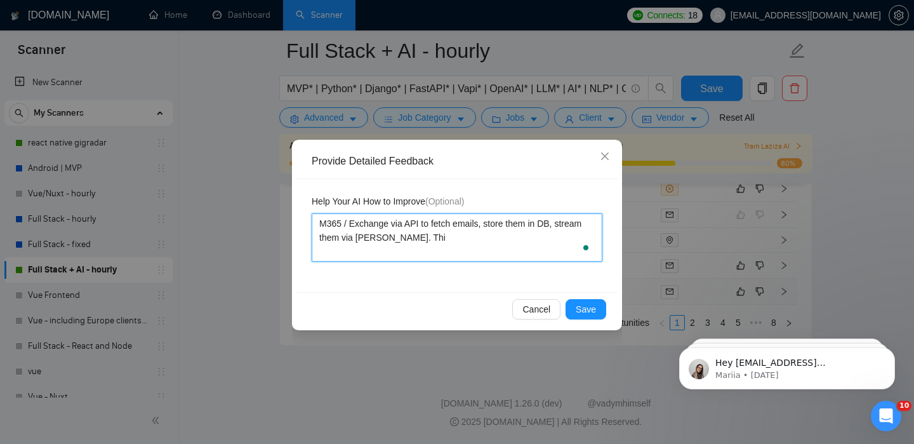
type textarea "M365 / Exchange via API to fetch emails, store them in DB, stream them via [PER…"
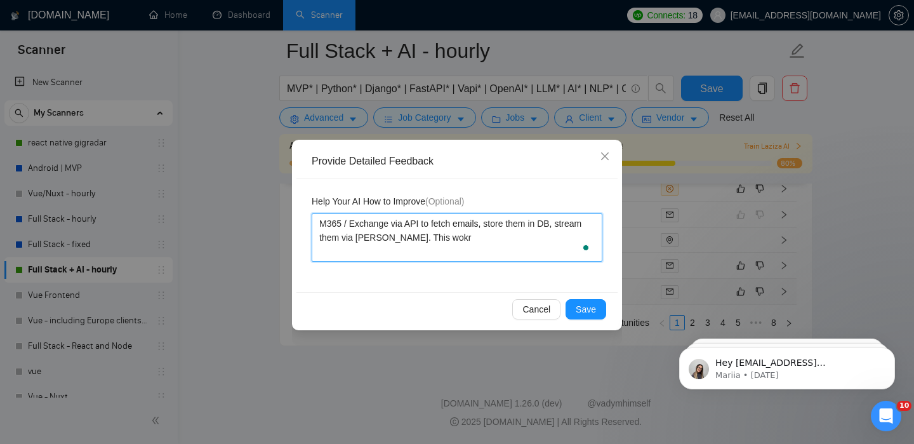
type textarea "M365 / Exchange via API to fetch emails, store them in DB, stream them via [PER…"
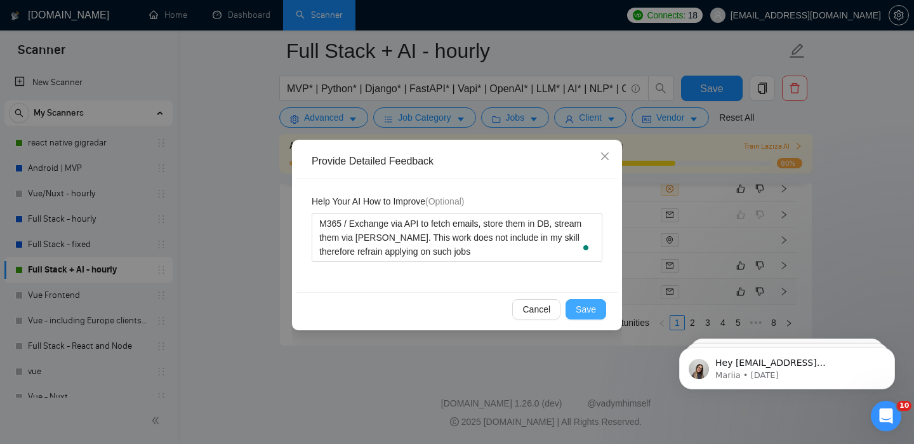
click at [582, 299] on button "Save" at bounding box center [586, 309] width 41 height 20
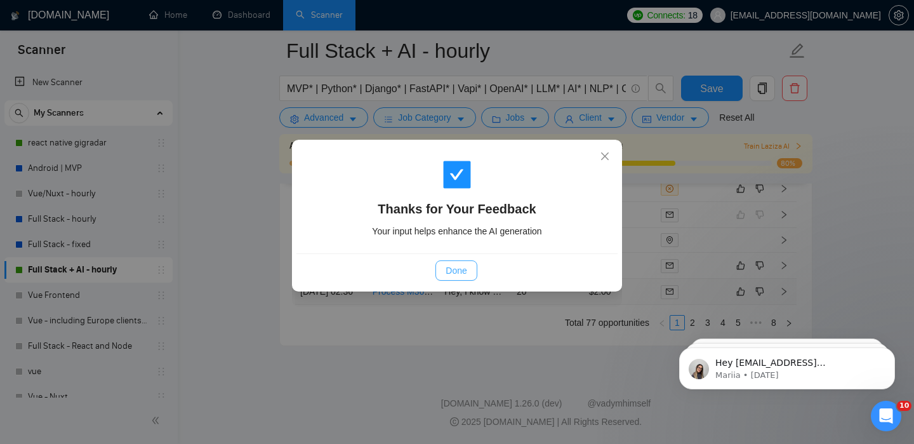
click at [458, 278] on button "Done" at bounding box center [456, 270] width 41 height 20
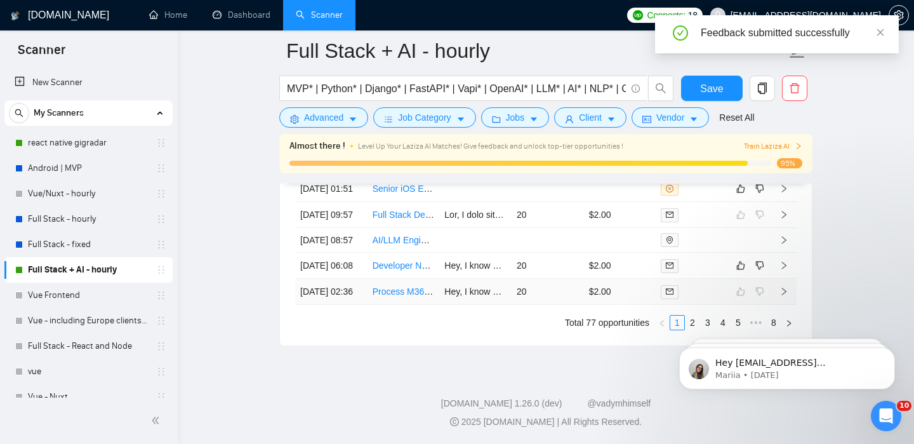
scroll to position [3673, 0]
click at [697, 318] on link "2" at bounding box center [693, 323] width 14 height 14
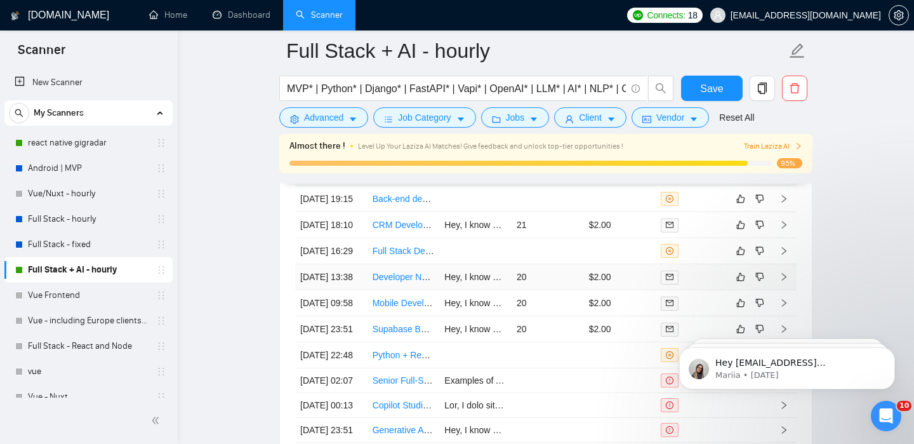
scroll to position [3416, 0]
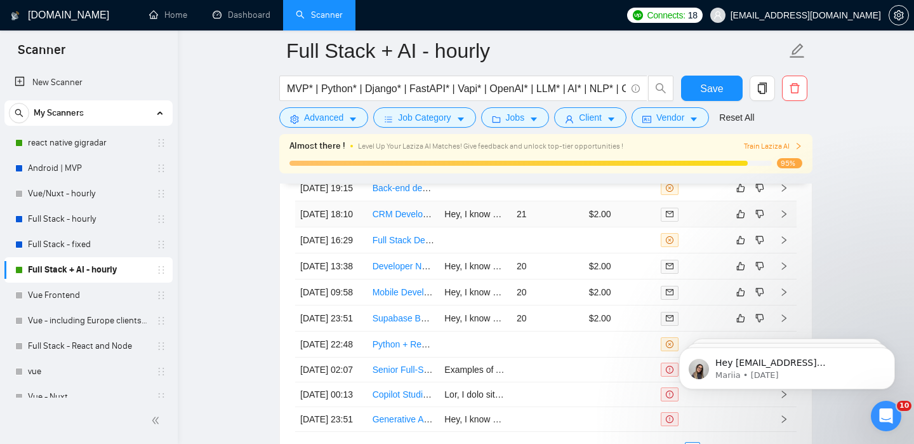
click at [787, 218] on icon "right" at bounding box center [784, 214] width 9 height 9
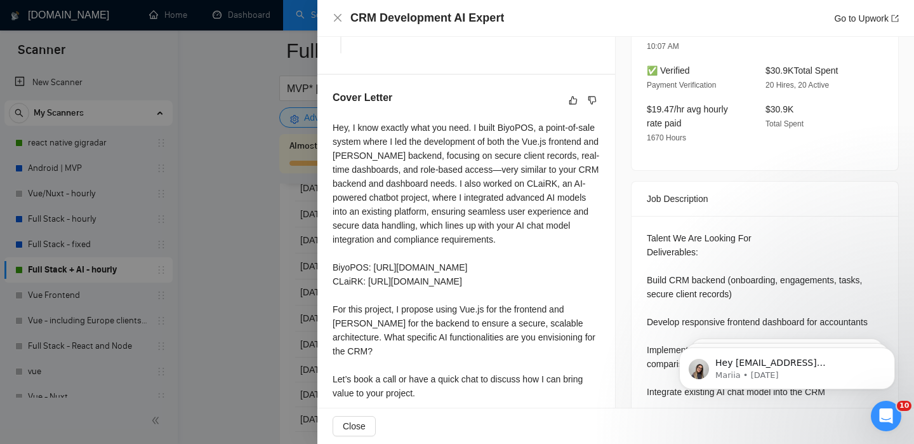
scroll to position [436, 0]
click at [358, 429] on span "Close" at bounding box center [354, 426] width 23 height 14
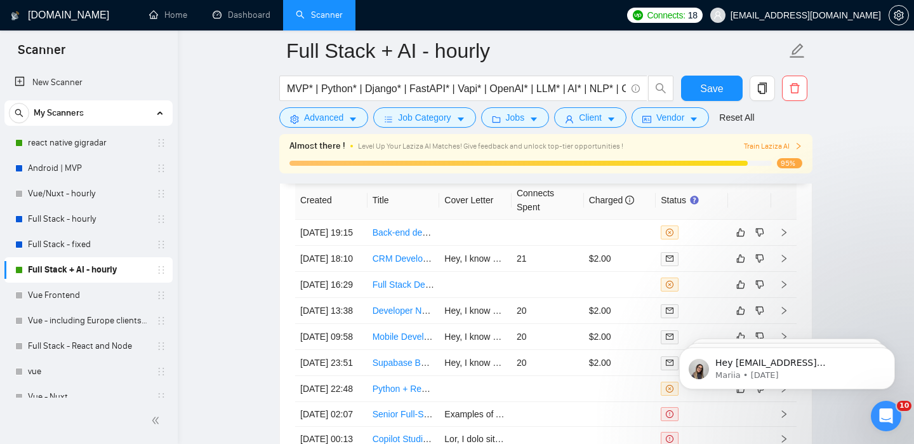
scroll to position [3373, 0]
click at [760, 262] on icon "dislike" at bounding box center [760, 257] width 9 height 10
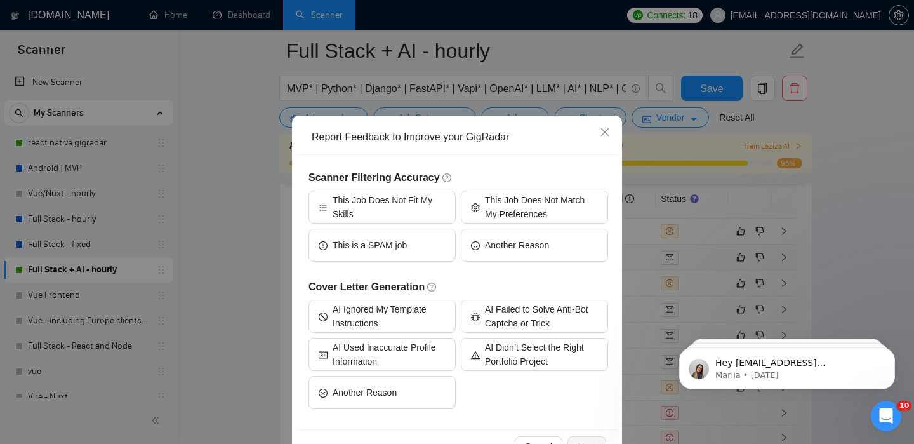
scroll to position [25, 0]
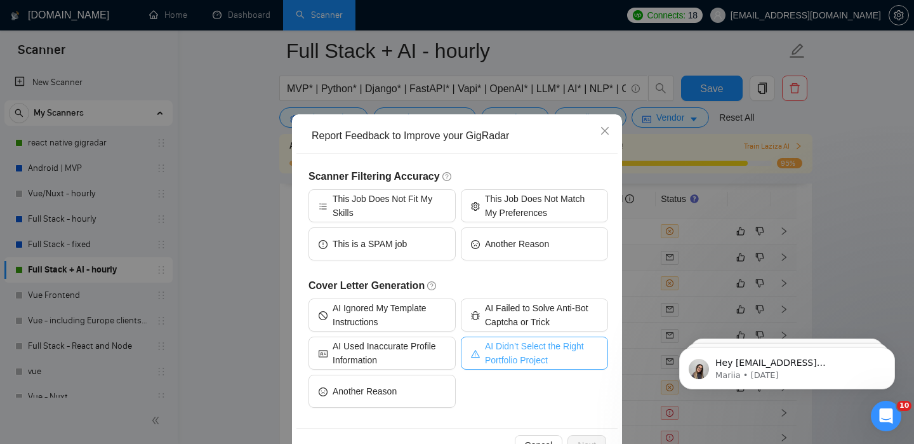
click at [510, 360] on span "AI Didn’t Select the Right Portfolio Project" at bounding box center [541, 353] width 113 height 28
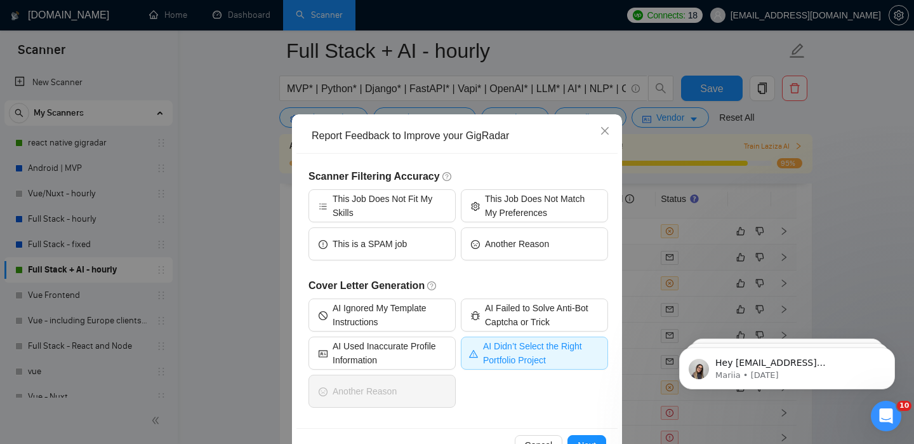
scroll to position [63, 0]
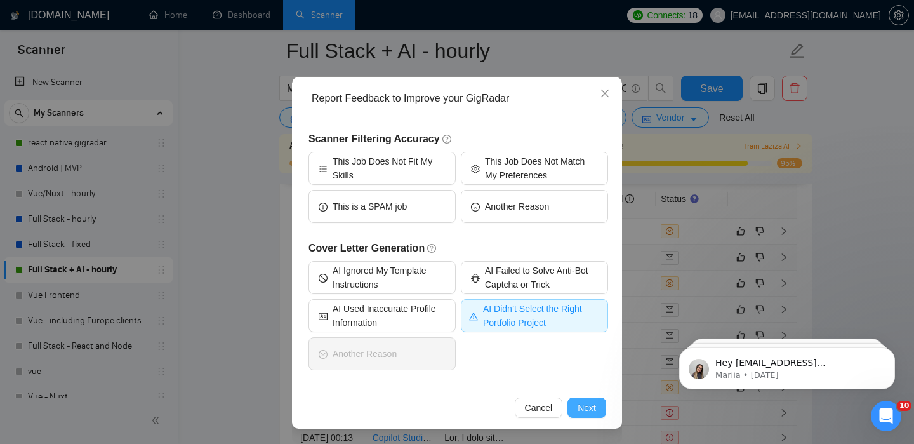
click at [587, 411] on span "Next" at bounding box center [587, 408] width 18 height 14
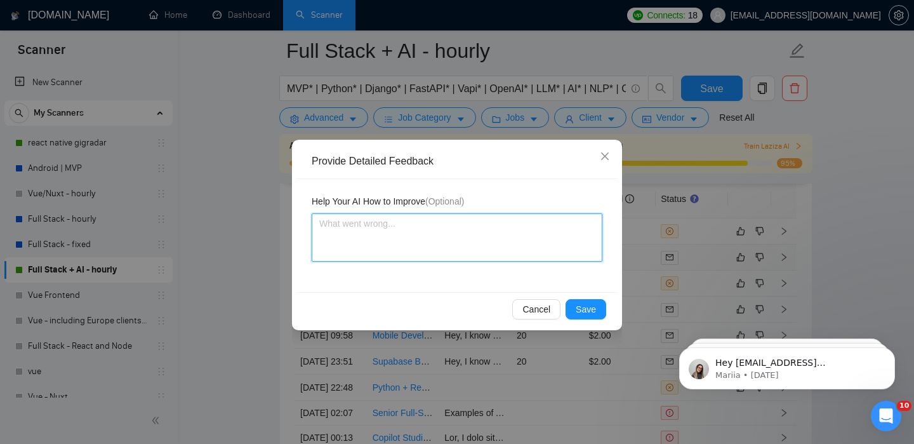
click at [466, 260] on textarea at bounding box center [457, 237] width 291 height 48
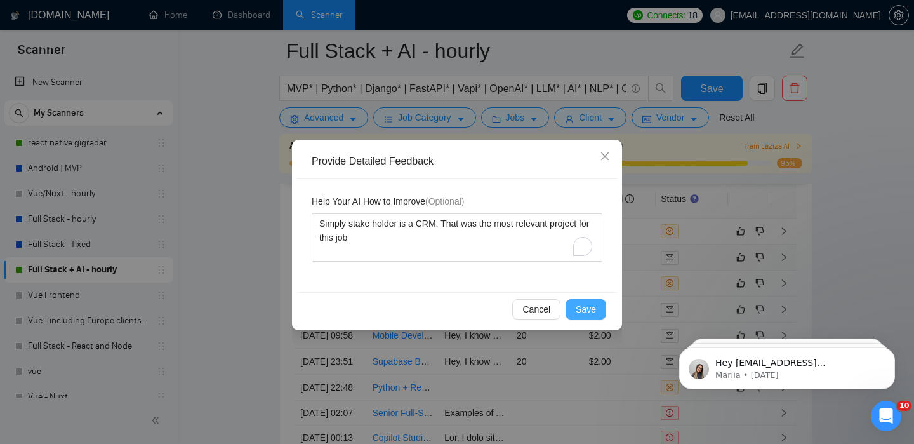
click at [598, 309] on button "Save" at bounding box center [586, 309] width 41 height 20
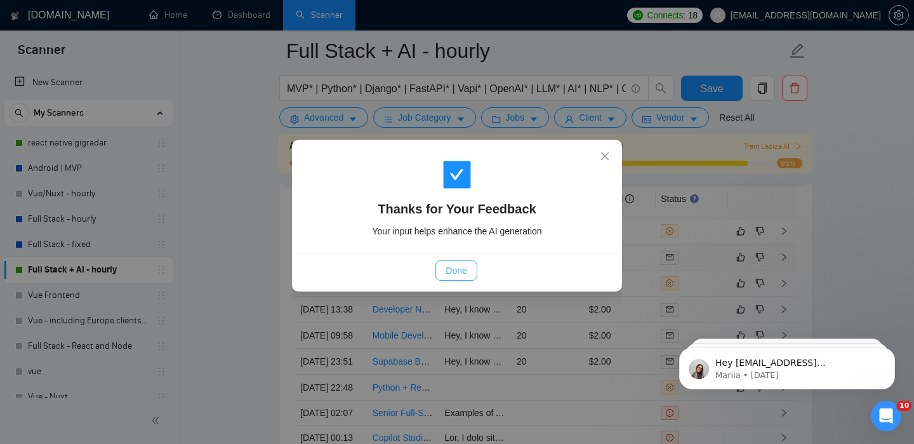
click at [450, 274] on span "Done" at bounding box center [456, 271] width 21 height 14
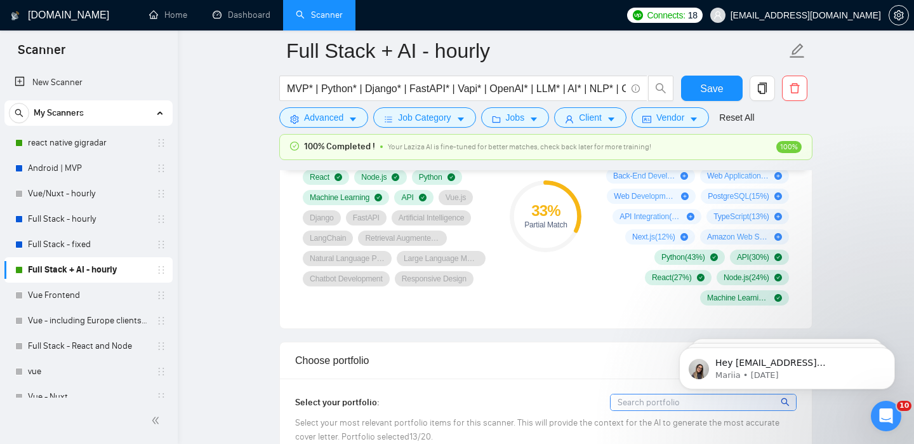
scroll to position [920, 0]
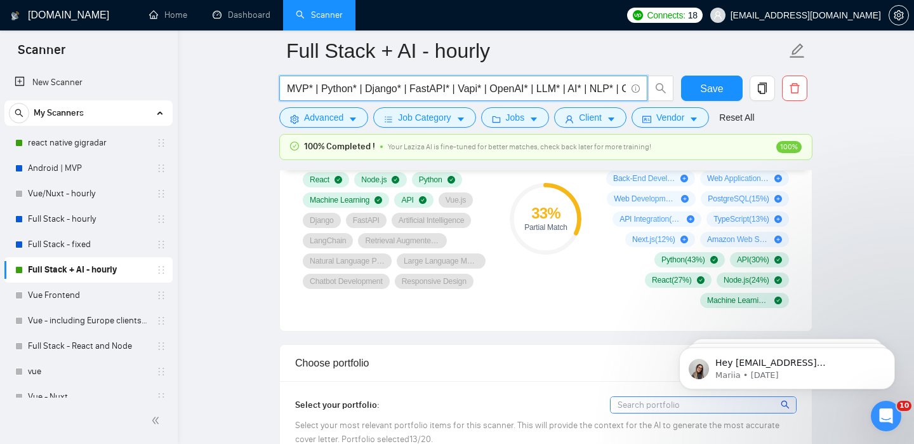
click at [421, 88] on input "MVP* | Python* | Django* | FastAPI* | Vapi* | OpenAI* | LLM* | AI* | NLP* | Cha…" at bounding box center [456, 89] width 339 height 16
